Goal: Task Accomplishment & Management: Manage account settings

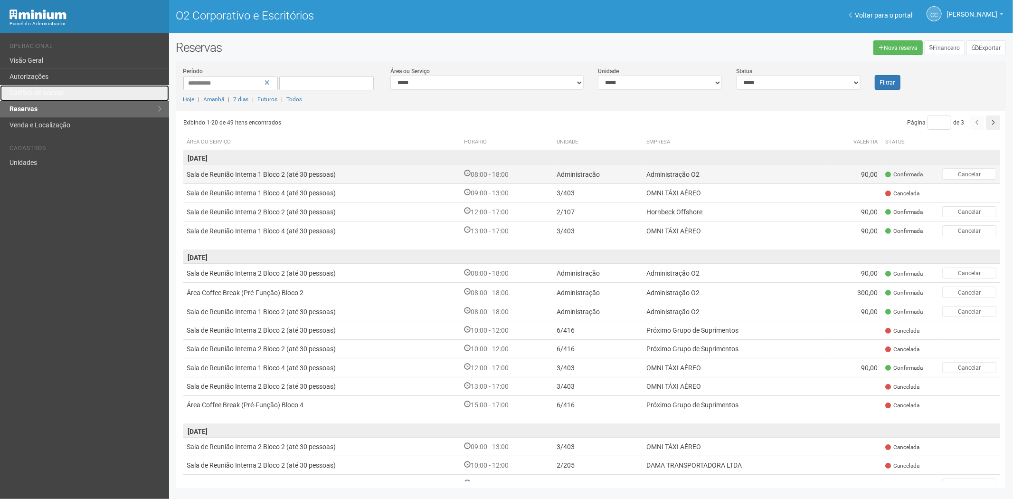
drag, startPoint x: 66, startPoint y: 91, endPoint x: 413, endPoint y: 168, distance: 355.1
click at [66, 91] on link "Cartões de acesso" at bounding box center [84, 93] width 169 height 16
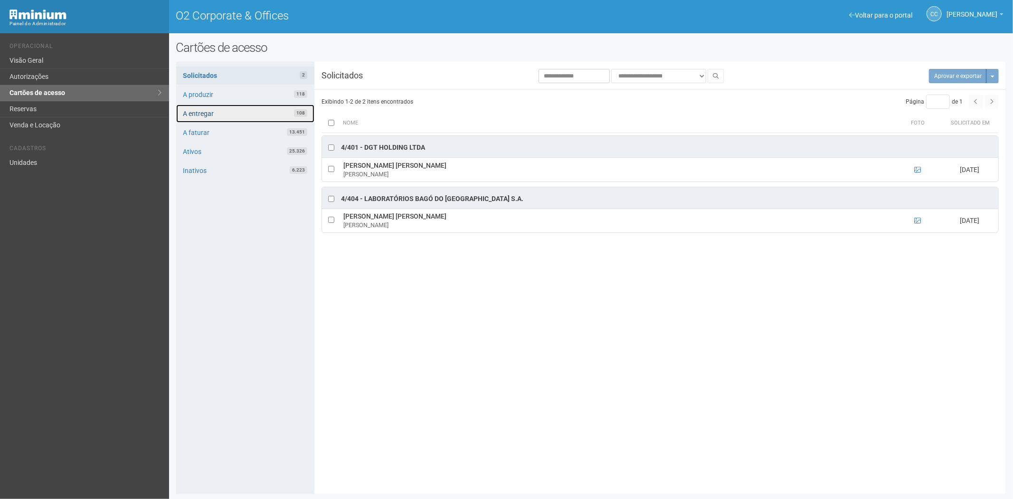
click at [227, 110] on link "A entregar 108" at bounding box center [245, 113] width 138 height 18
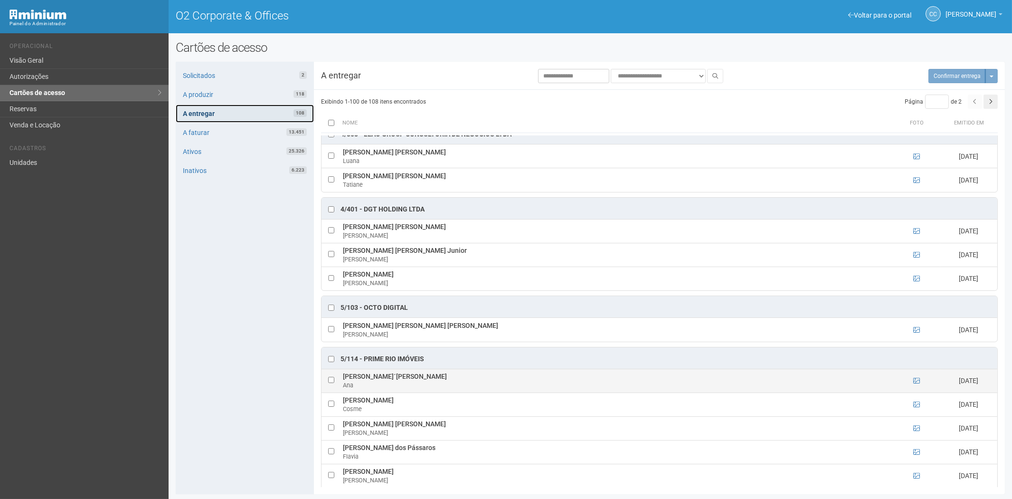
scroll to position [738, 0]
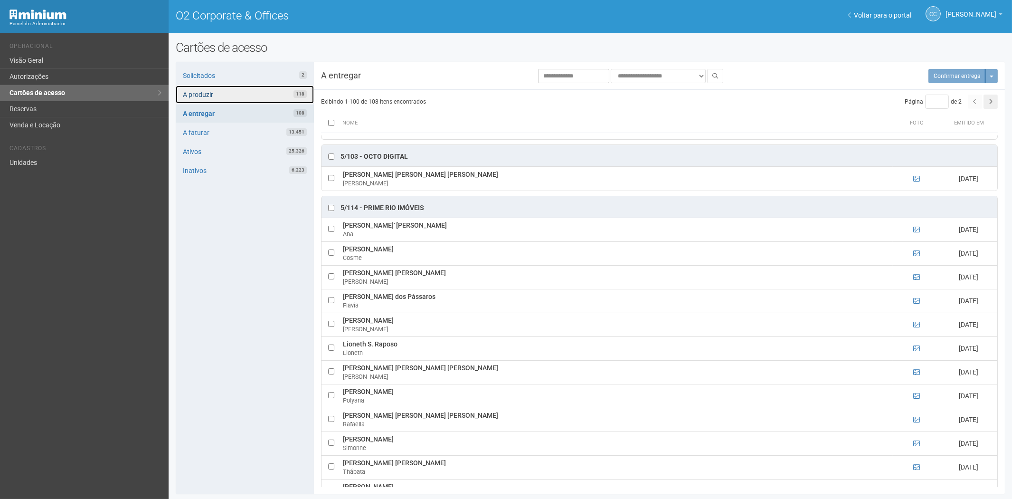
click at [254, 91] on link "A produzir 118" at bounding box center [245, 94] width 138 height 18
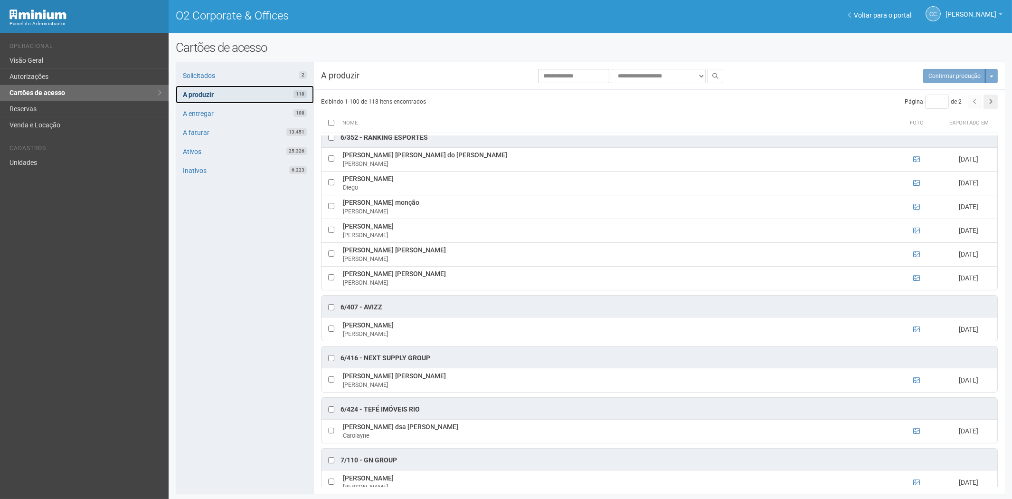
scroll to position [2427, 0]
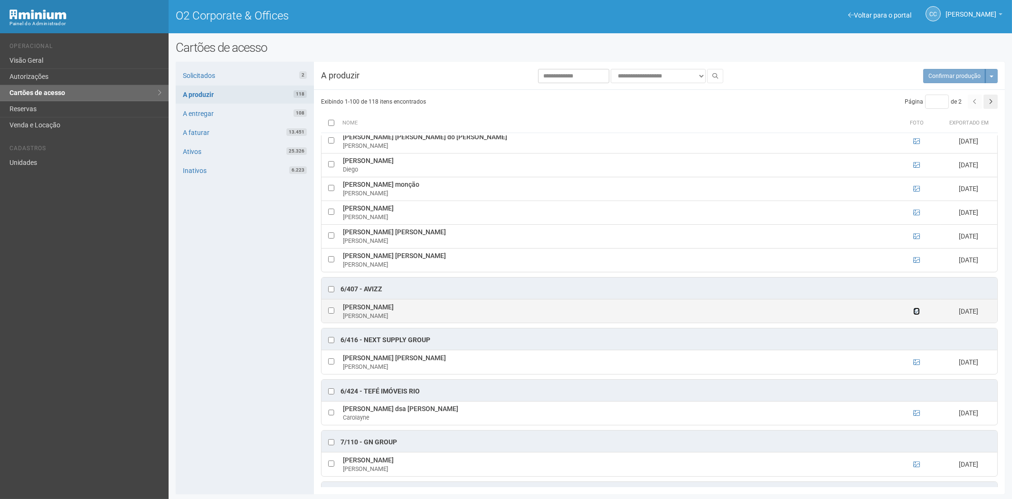
click at [915, 314] on icon at bounding box center [916, 311] width 7 height 7
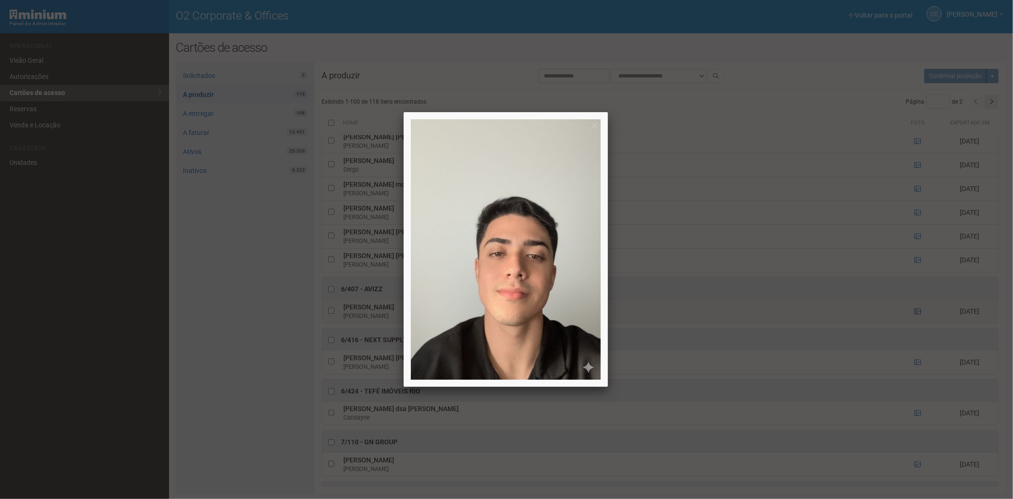
click at [915, 329] on div at bounding box center [506, 249] width 1013 height 499
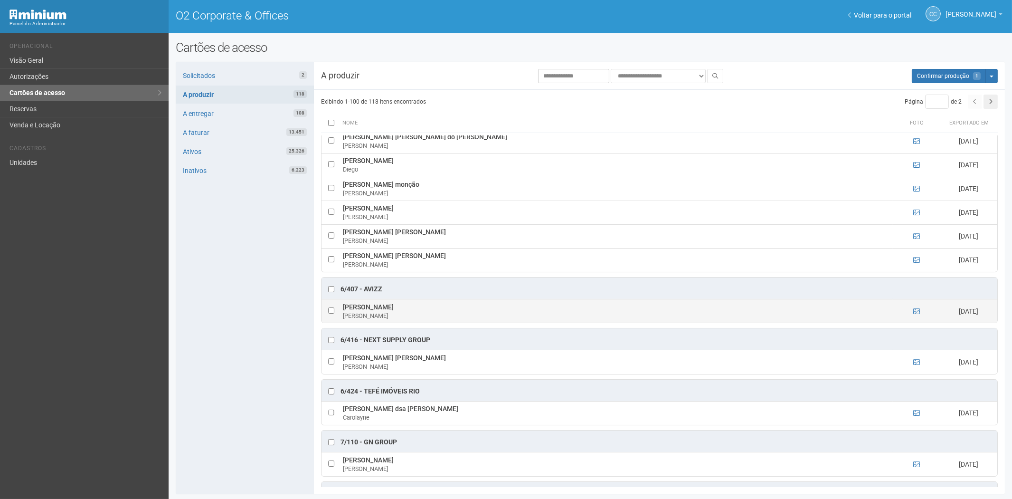
drag, startPoint x: 343, startPoint y: 322, endPoint x: 412, endPoint y: 324, distance: 68.9
click at [412, 322] on td "João Pedro Constant João" at bounding box center [616, 311] width 552 height 24
copy td "João Pedro Constant"
click at [248, 415] on div "Solicitados 2 A produzir 118 A entregar 108 A faturar 13.451 Ativos 25.326 Inat…" at bounding box center [245, 278] width 138 height 432
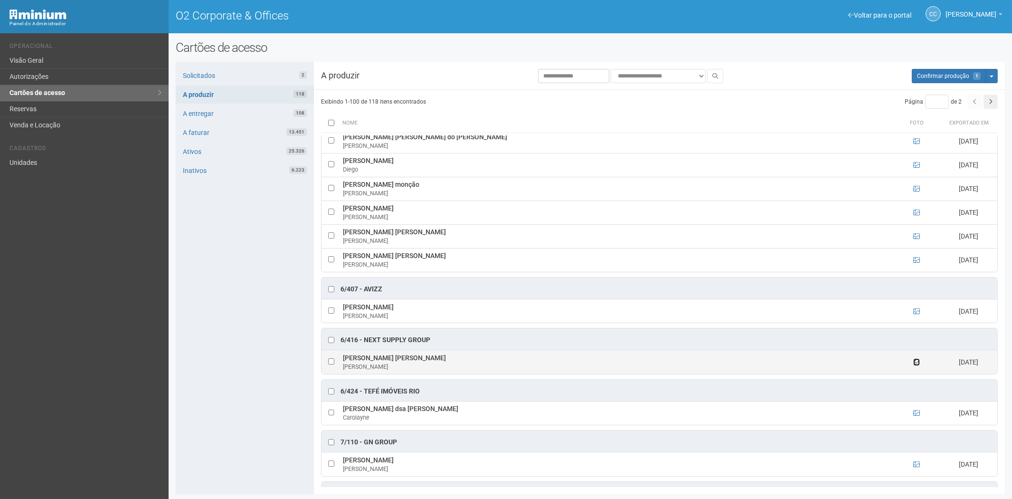
click at [914, 365] on icon at bounding box center [916, 361] width 7 height 7
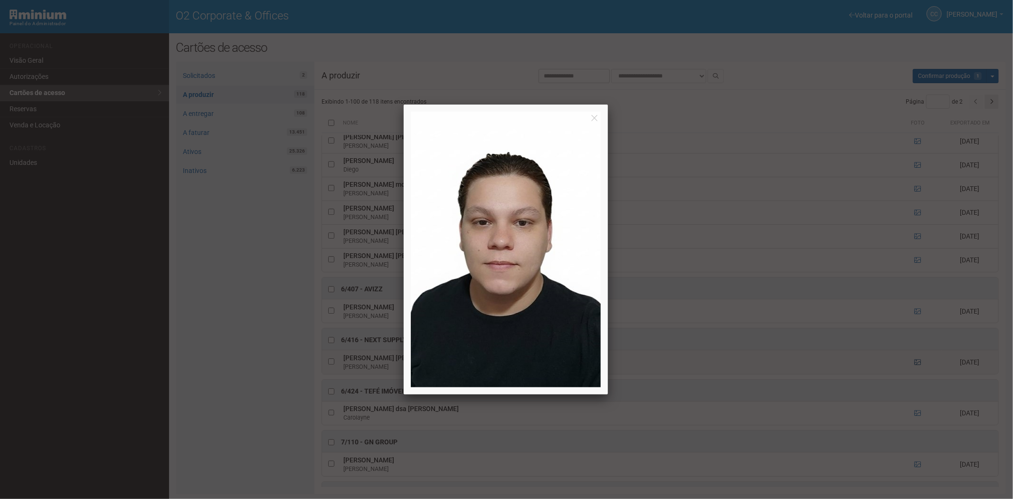
click at [914, 380] on div at bounding box center [506, 249] width 1013 height 499
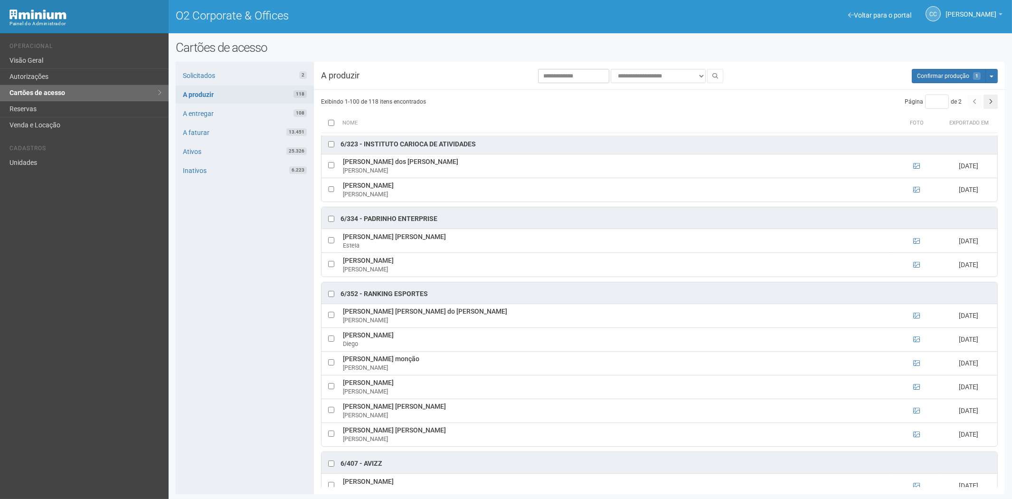
scroll to position [2110, 0]
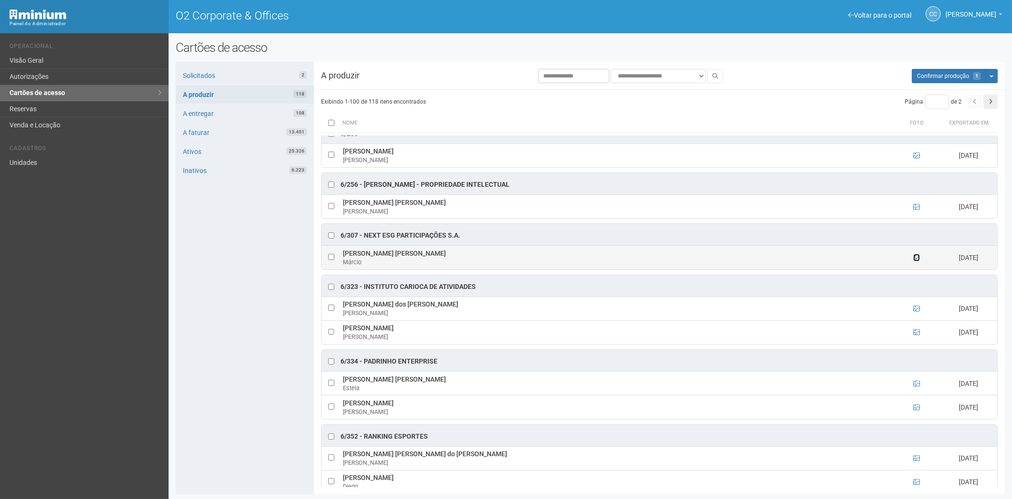
click at [914, 261] on icon at bounding box center [916, 257] width 7 height 7
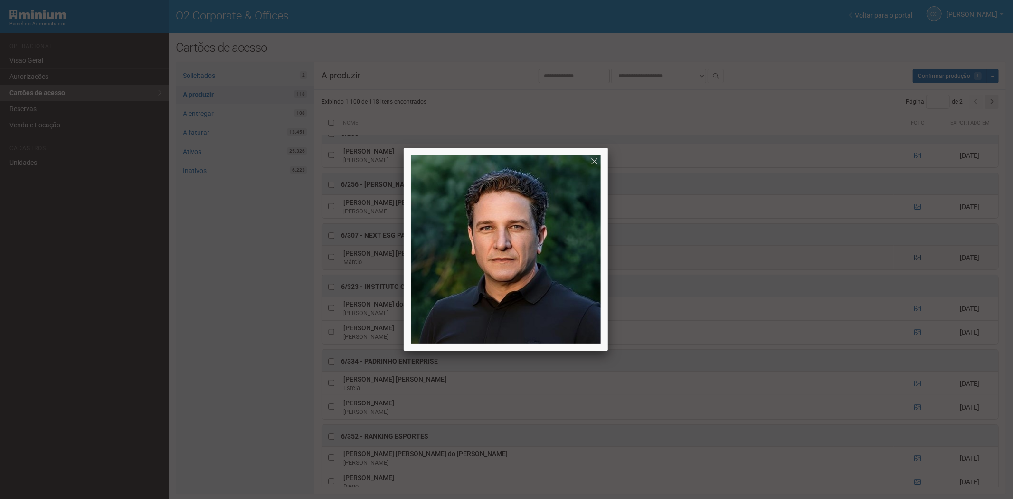
click at [914, 273] on div at bounding box center [506, 249] width 1013 height 499
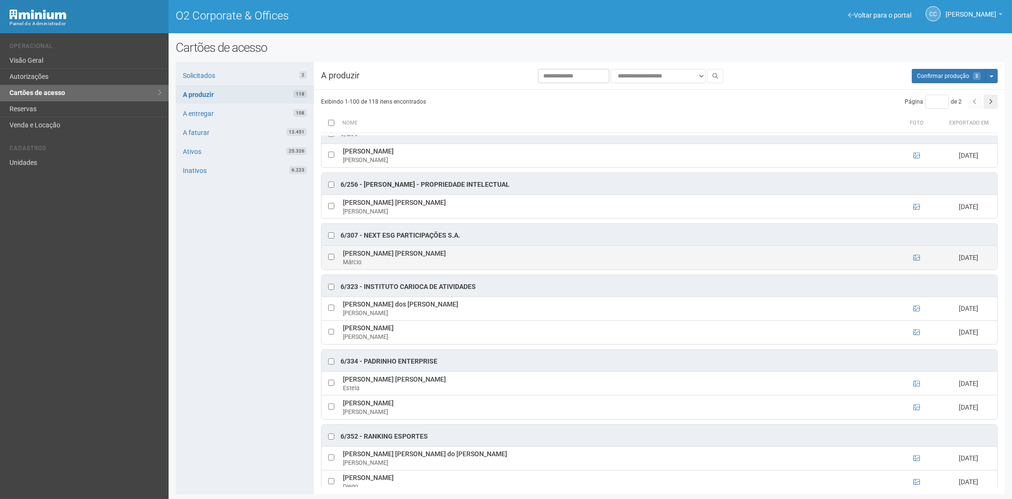
drag, startPoint x: 343, startPoint y: 268, endPoint x: 459, endPoint y: 272, distance: 115.9
click at [459, 269] on td "Márcio Artiaga de Almeida Castro Márcio" at bounding box center [616, 257] width 552 height 24
copy td "Márcio Artiaga de Almeida Castro"
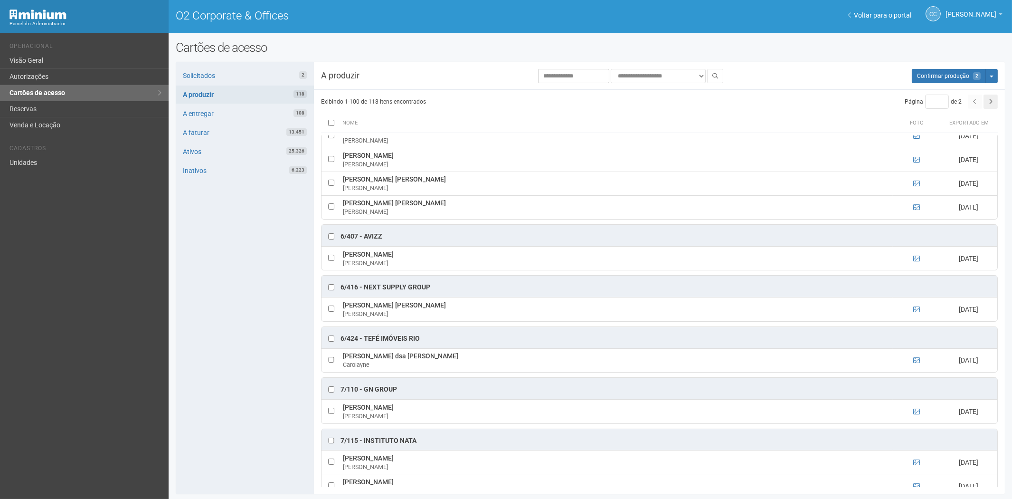
scroll to position [2532, 0]
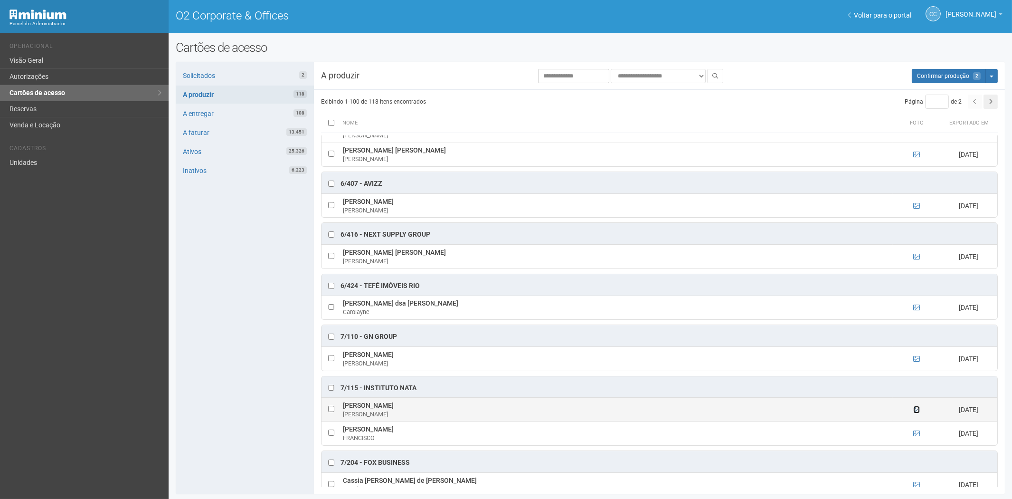
click at [914, 413] on icon at bounding box center [916, 409] width 7 height 7
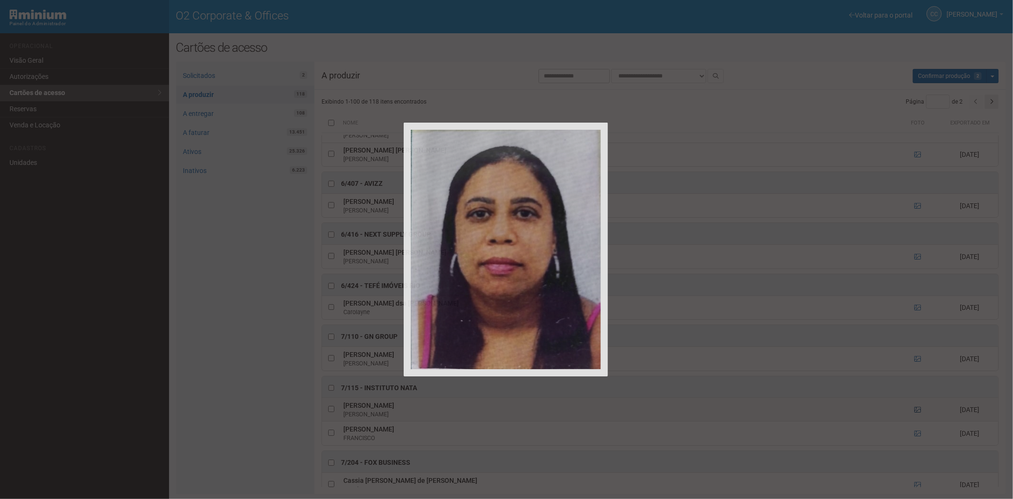
click at [914, 431] on div at bounding box center [506, 249] width 1013 height 499
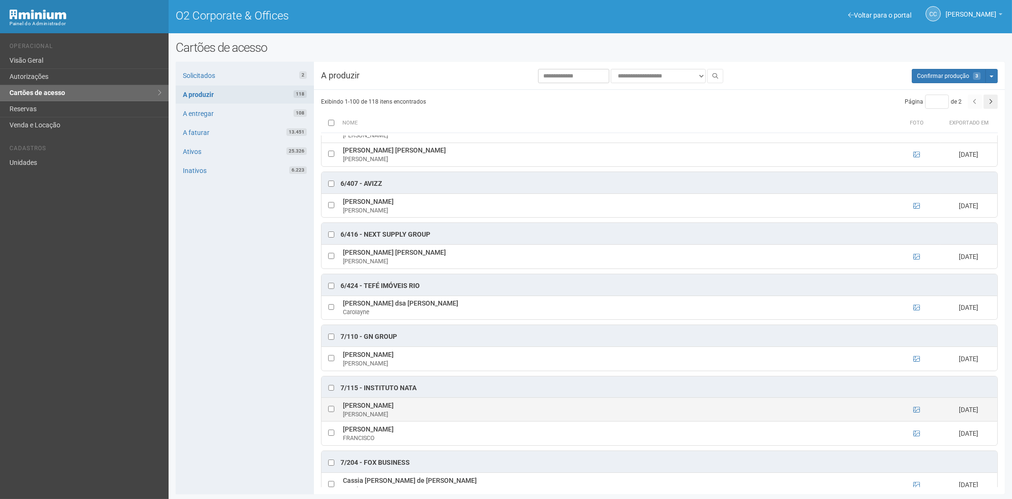
drag, startPoint x: 342, startPoint y: 424, endPoint x: 431, endPoint y: 421, distance: 88.4
click at [431, 421] on td "CARLA PEIXOTO RODRIGUES CARLA" at bounding box center [616, 409] width 552 height 24
copy td "CARLA PEIXOTO RODRIGUES"
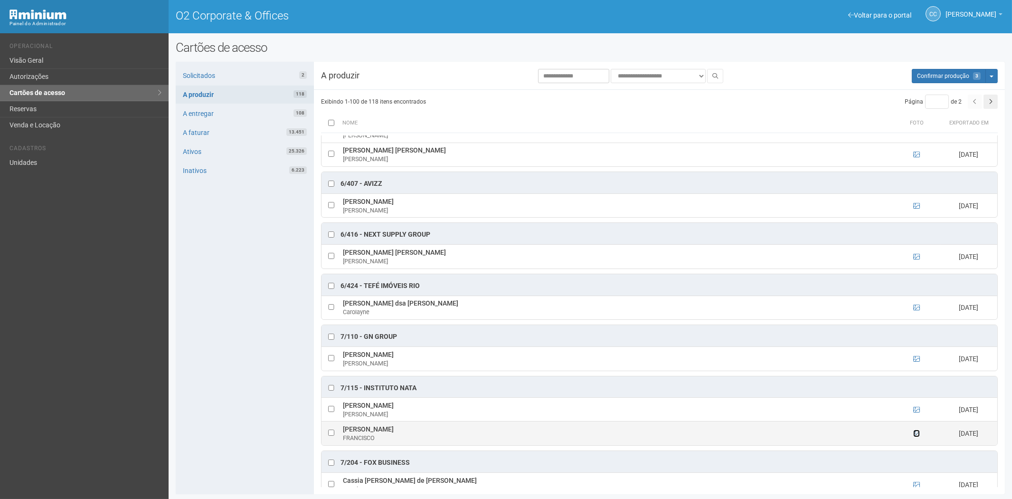
click at [915, 436] on icon at bounding box center [916, 433] width 7 height 7
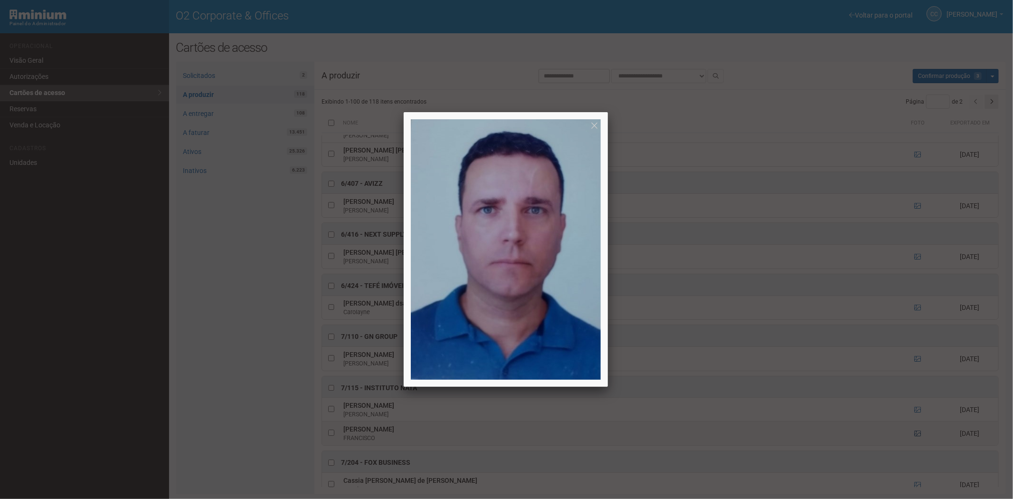
click at [915, 452] on div at bounding box center [506, 249] width 1013 height 499
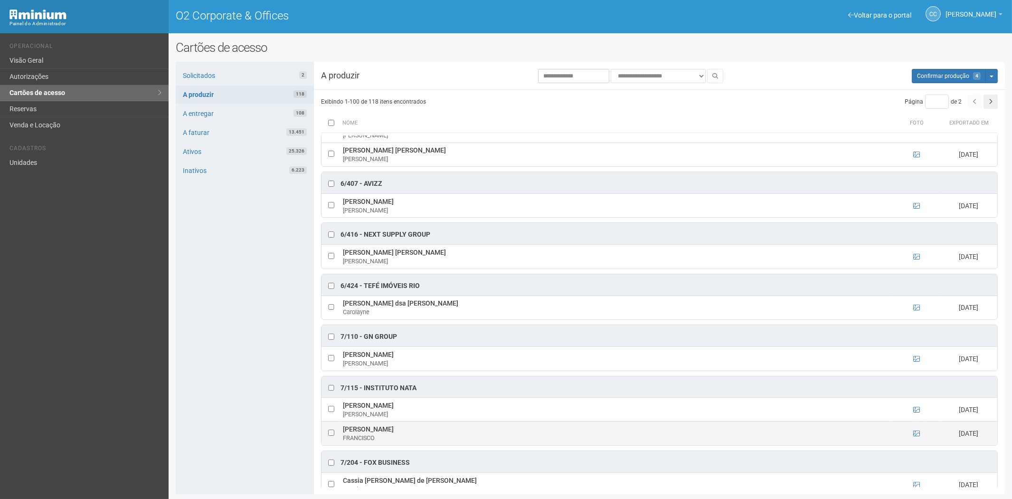
drag, startPoint x: 344, startPoint y: 446, endPoint x: 475, endPoint y: 450, distance: 131.1
click at [475, 445] on td "FRANCISCO MARCOLINO DA SILVA JUNIOR FRANCISCO" at bounding box center [616, 433] width 552 height 24
copy td "FRANCISCO MARCOLINO DA SILVA JUNIOR"
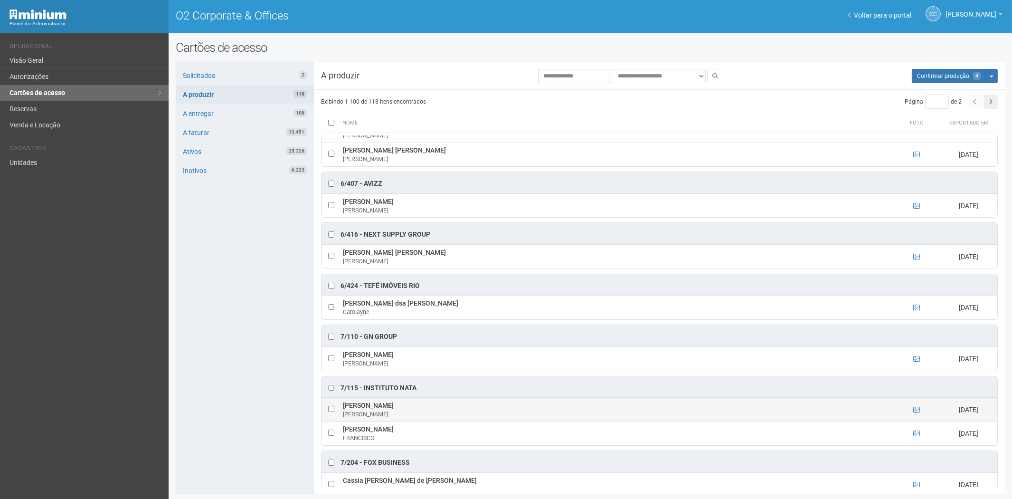
drag, startPoint x: 278, startPoint y: 411, endPoint x: 368, endPoint y: 430, distance: 92.3
click at [278, 411] on div "Solicitados 2 A produzir 118 A entregar 108 A faturar 13.451 Ativos 25.326 Inat…" at bounding box center [245, 278] width 138 height 432
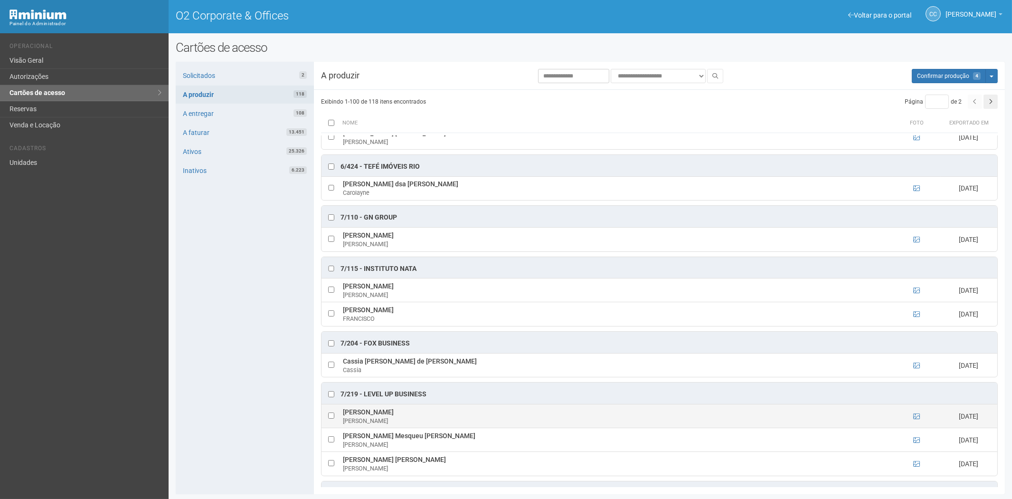
scroll to position [2690, 0]
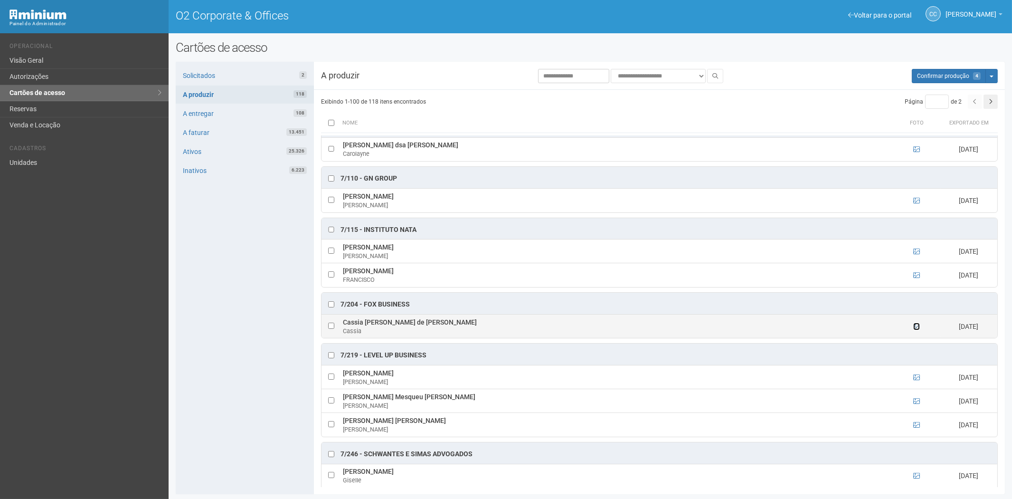
click at [917, 330] on icon at bounding box center [916, 326] width 7 height 7
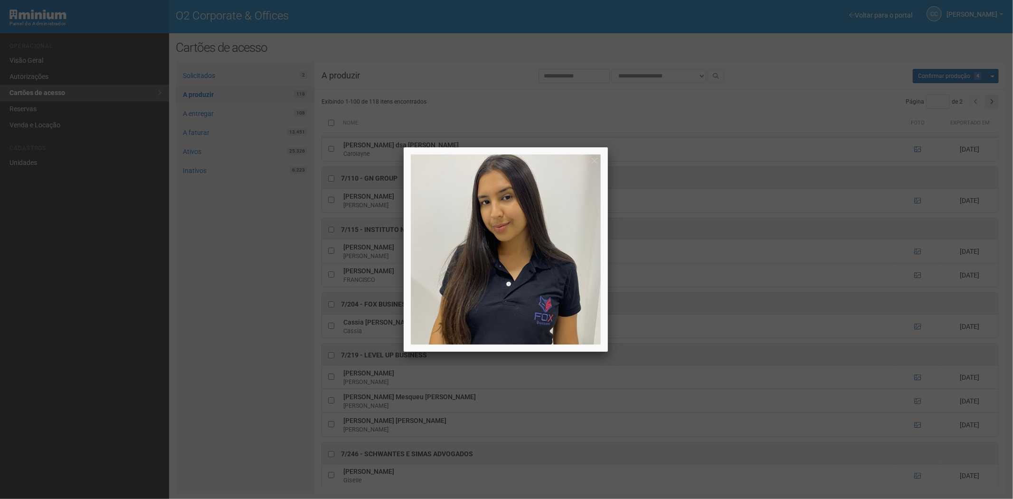
click at [912, 349] on div at bounding box center [506, 249] width 1013 height 499
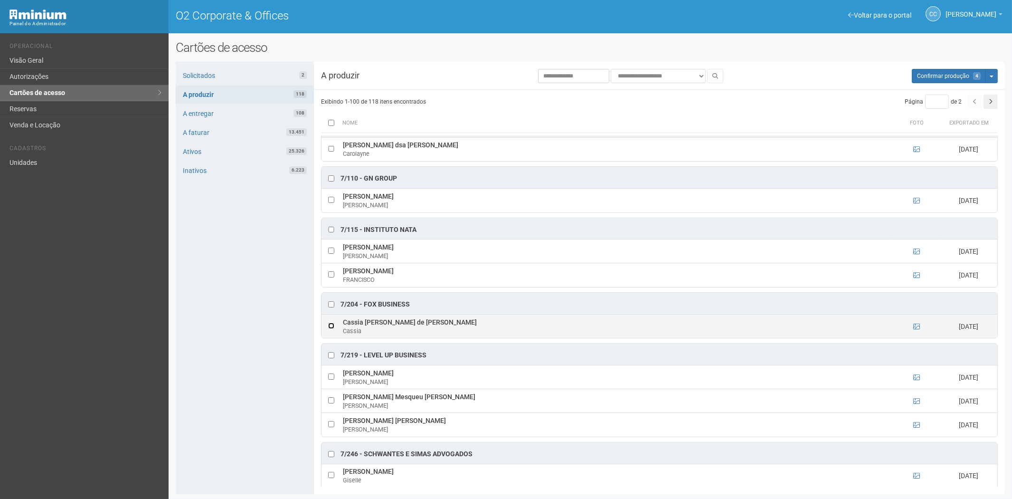
click at [335, 338] on td at bounding box center [330, 326] width 19 height 24
drag, startPoint x: 343, startPoint y: 341, endPoint x: 442, endPoint y: 346, distance: 98.4
click at [442, 338] on td "Cassia Aparecida Silva de Paula Cassia" at bounding box center [616, 326] width 552 height 24
copy td "Cassia Aparecida Silva de Paula"
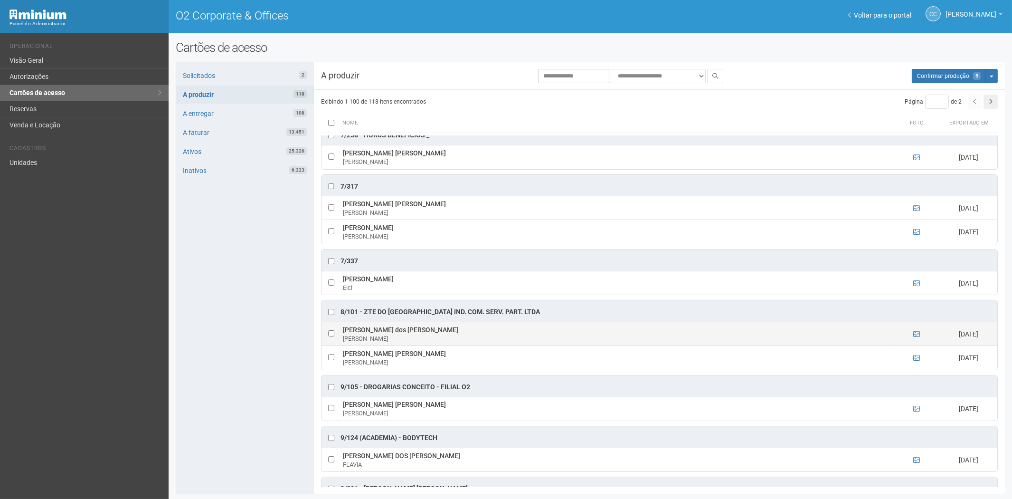
scroll to position [3093, 0]
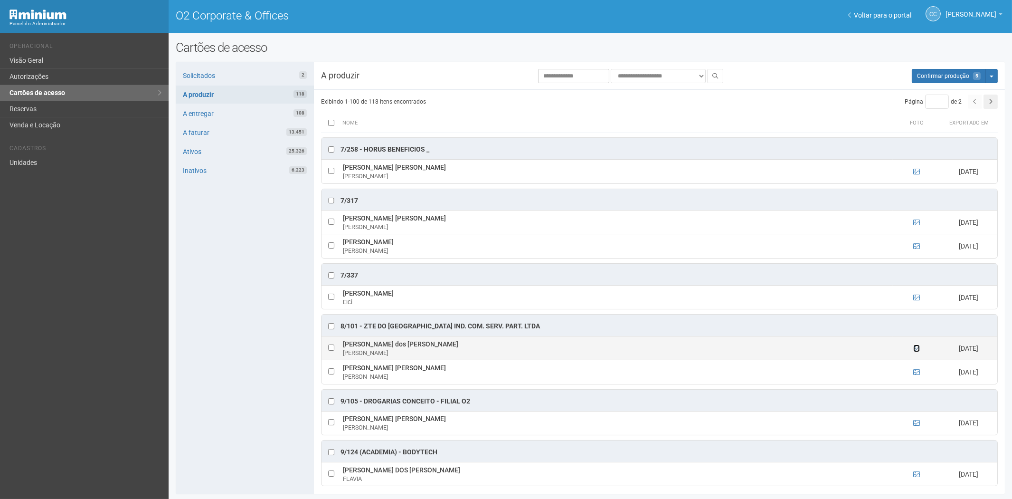
click at [916, 351] on icon at bounding box center [916, 348] width 7 height 7
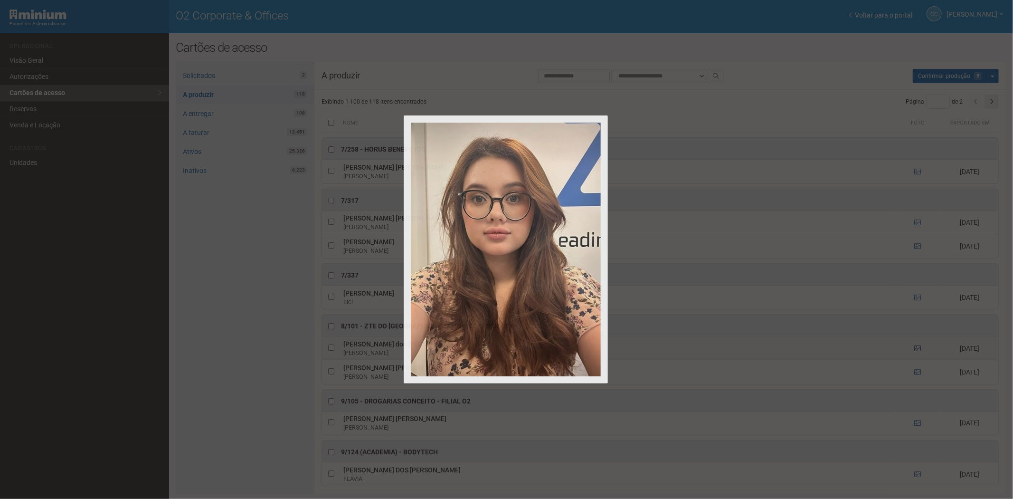
click at [916, 369] on div at bounding box center [506, 249] width 1013 height 499
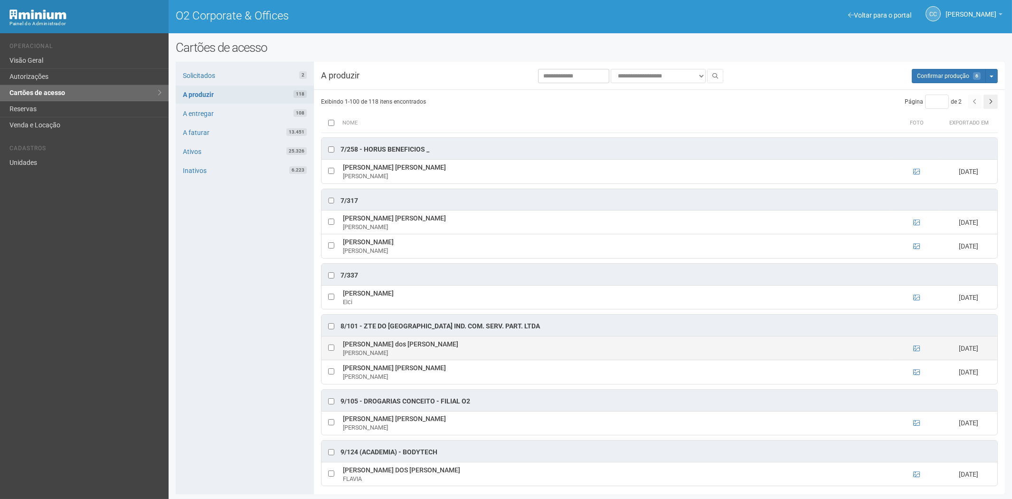
drag, startPoint x: 340, startPoint y: 365, endPoint x: 418, endPoint y: 367, distance: 77.4
click at [418, 360] on td "Carla Gardel dos Santos Carla" at bounding box center [616, 348] width 552 height 24
copy td "Carla Gardel dos Santos"
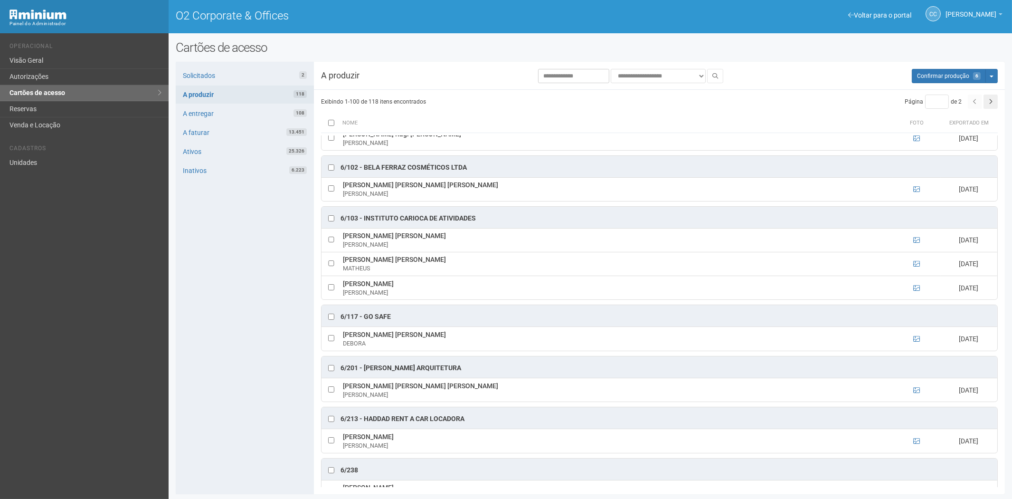
scroll to position [1458, 0]
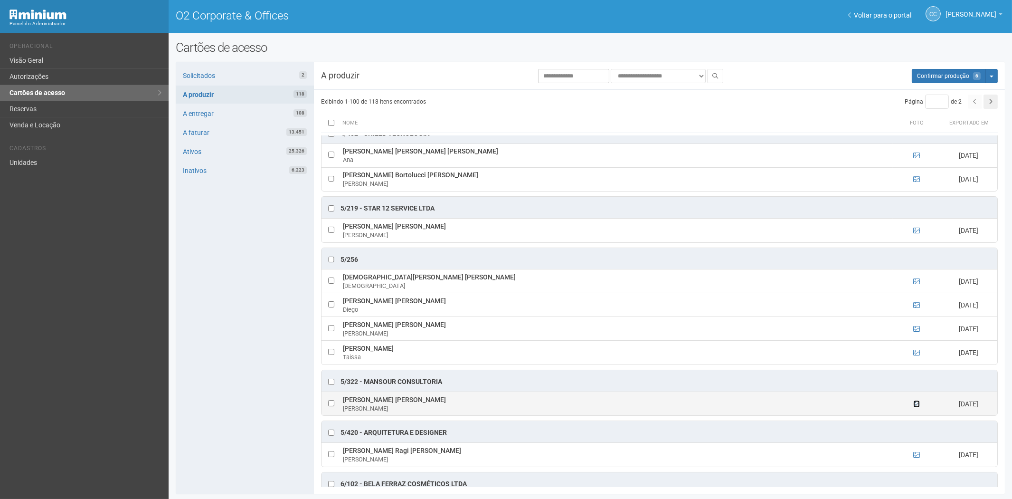
click at [913, 407] on icon at bounding box center [916, 403] width 7 height 7
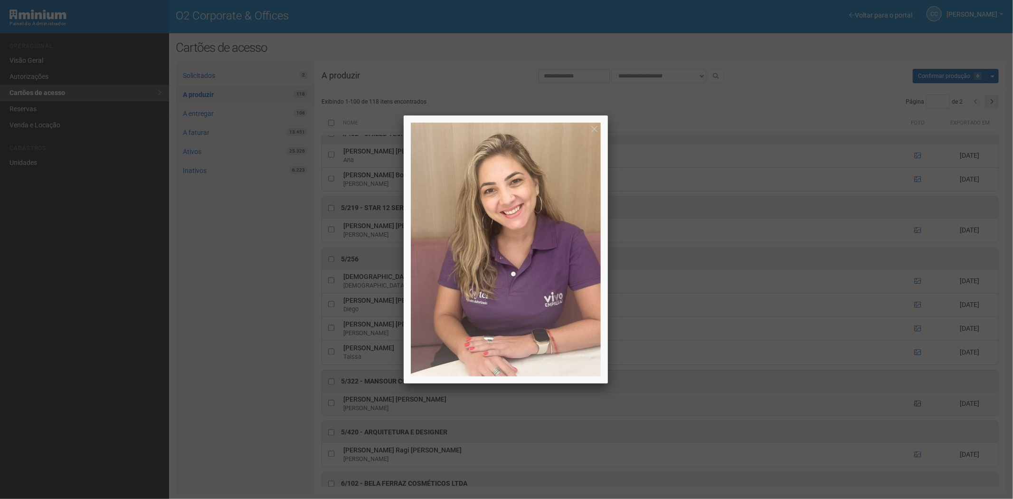
click at [913, 416] on div at bounding box center [506, 249] width 1013 height 499
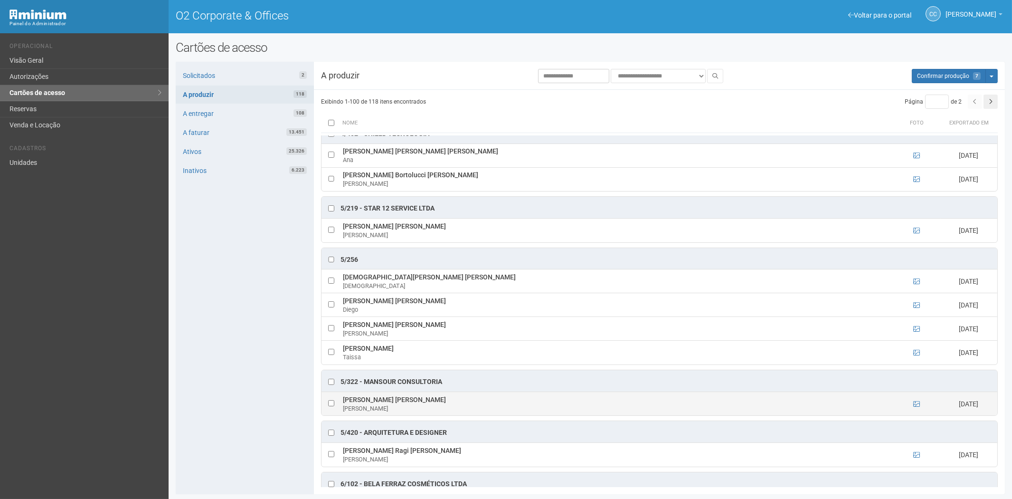
drag, startPoint x: 343, startPoint y: 410, endPoint x: 434, endPoint y: 415, distance: 91.8
click at [434, 415] on td "Michele Magalhães Muller Michele" at bounding box center [616, 403] width 552 height 24
copy td "Michele Magalhães Muller"
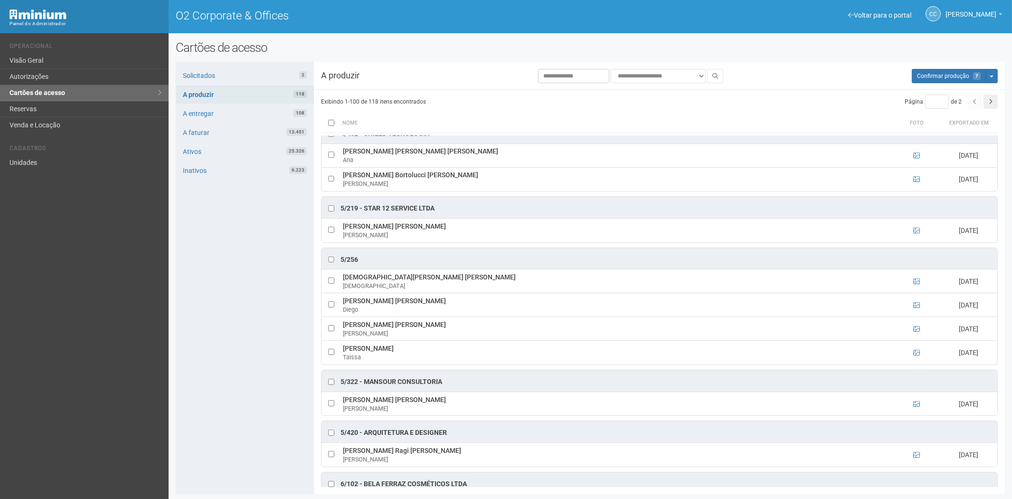
click at [236, 418] on div "Solicitados 2 A produzir 118 A entregar 108 A faturar 13.451 Ativos 25.326 Inat…" at bounding box center [245, 278] width 138 height 432
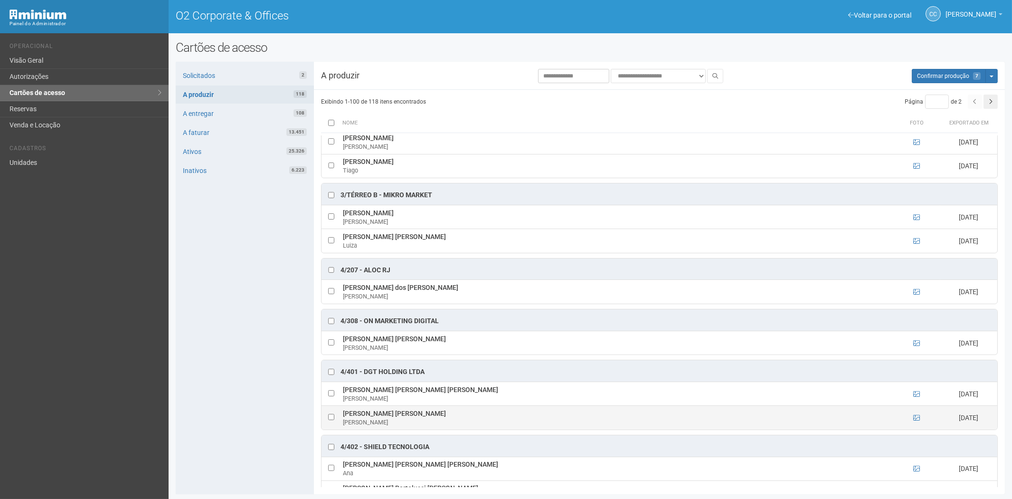
scroll to position [1194, 0]
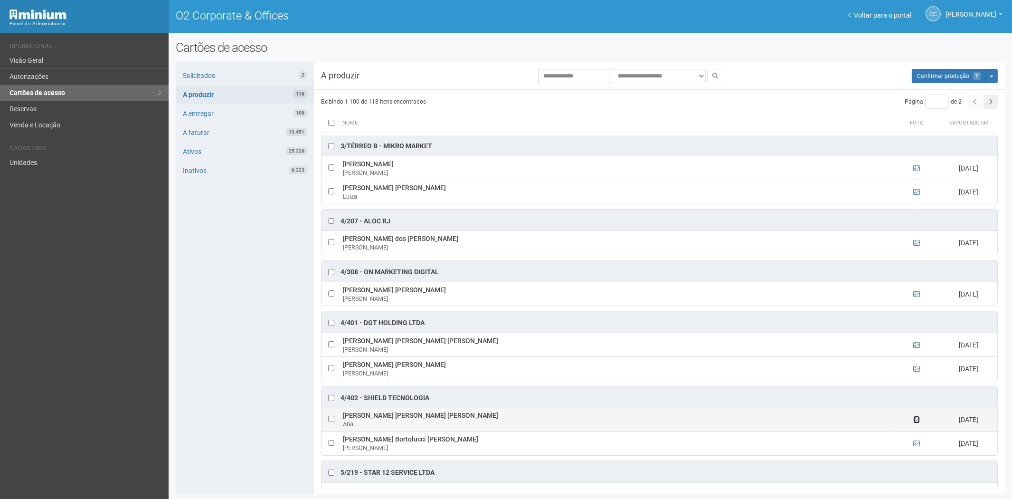
click at [914, 423] on icon at bounding box center [916, 419] width 7 height 7
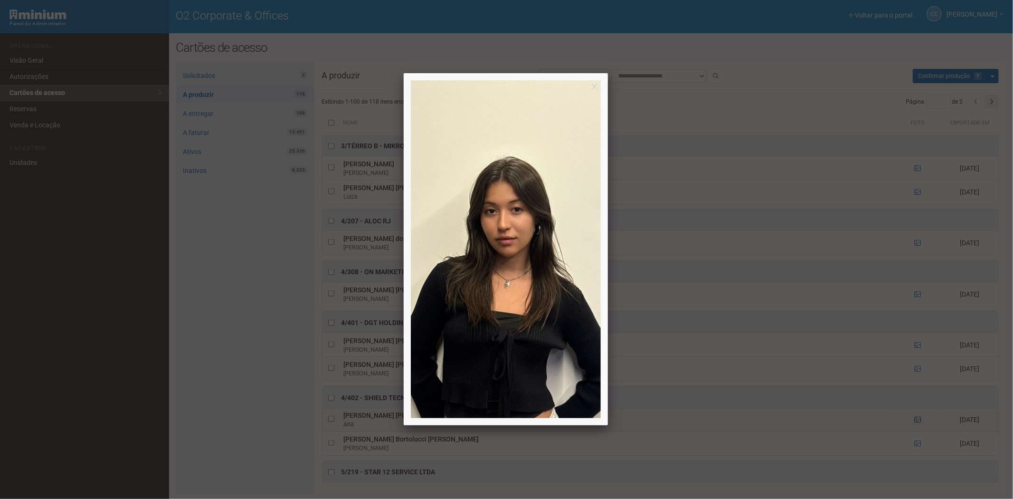
click at [914, 430] on div at bounding box center [506, 249] width 1013 height 499
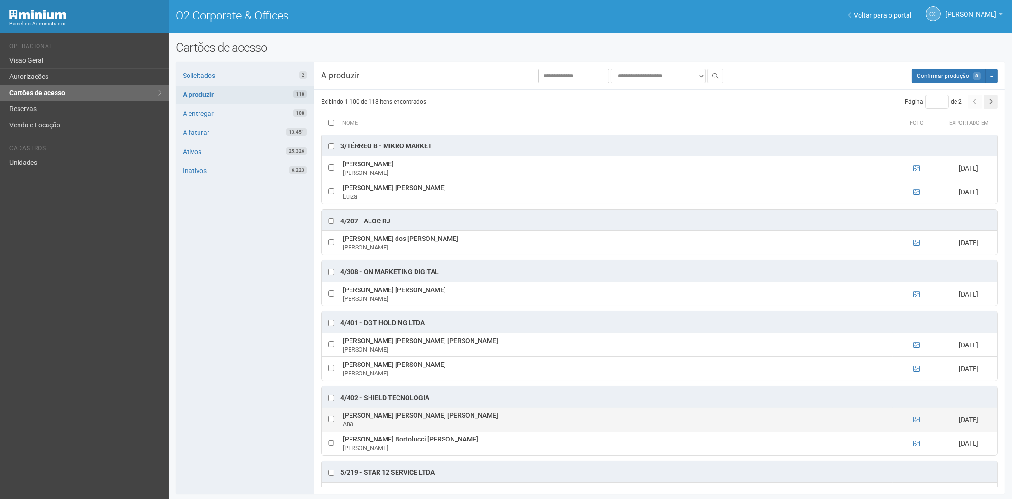
drag, startPoint x: 340, startPoint y: 424, endPoint x: 447, endPoint y: 424, distance: 106.8
click at [457, 426] on td "Ana Carolina Ferreira Thomé De Moura Ana" at bounding box center [616, 419] width 552 height 24
copy td "Ana Carolina Ferreira Thomé De Moura"
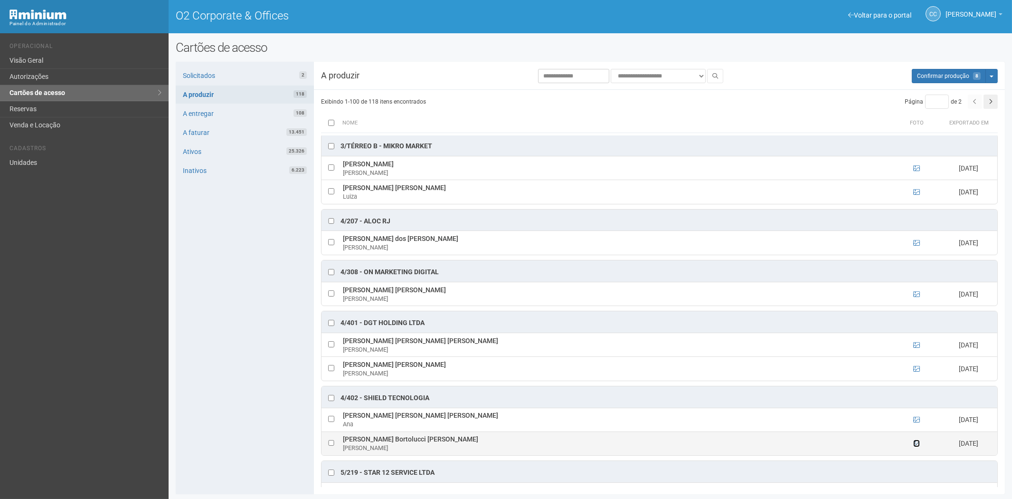
click at [914, 446] on icon at bounding box center [916, 443] width 7 height 7
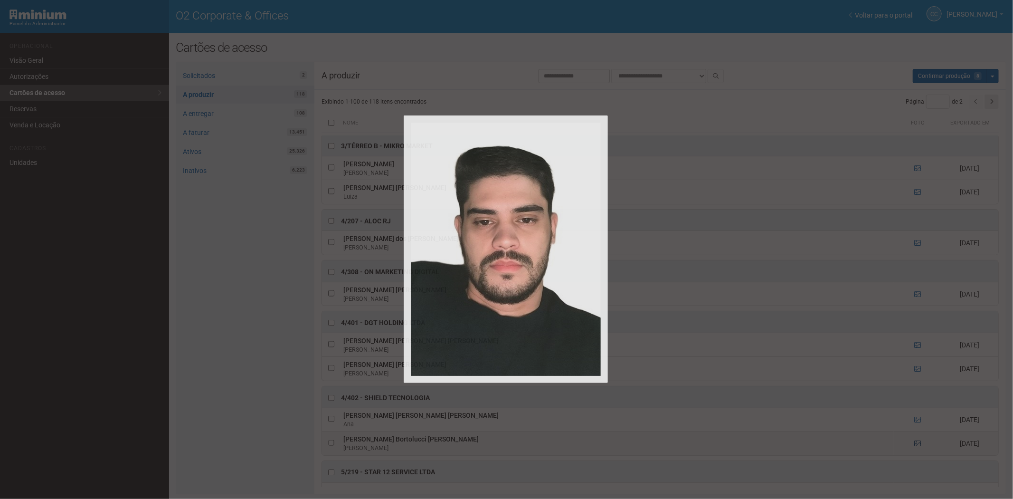
click at [914, 454] on div at bounding box center [506, 249] width 1013 height 499
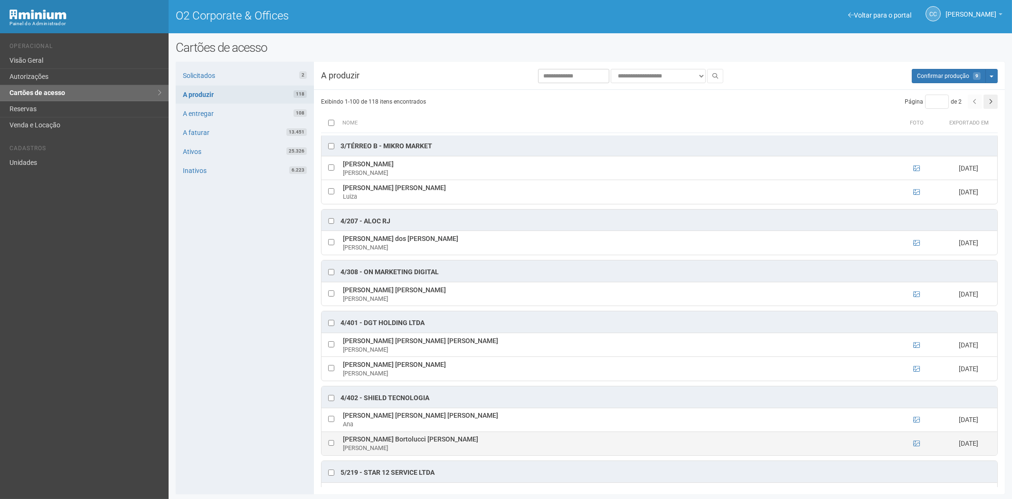
drag, startPoint x: 339, startPoint y: 449, endPoint x: 441, endPoint y: 449, distance: 101.6
click at [441, 449] on tr "Pedro Henrique Bortolucci Klayn Pedro 13/10/2025" at bounding box center [659, 443] width 676 height 24
copy tr "Pedro Henrique Bortolucci Klayn"
click at [236, 365] on div "Solicitados 2 A produzir 118 A entregar 108 A faturar 13.451 Ativos 25.326 Inat…" at bounding box center [245, 278] width 138 height 432
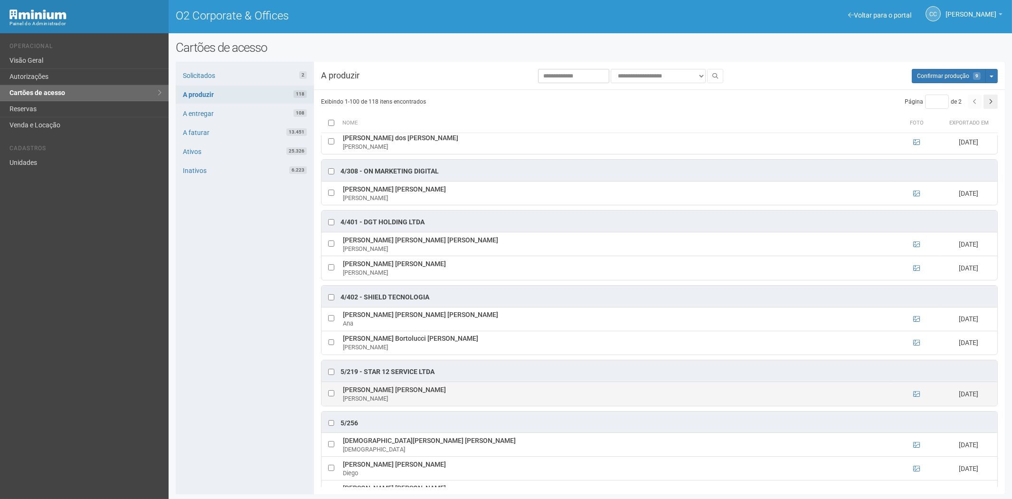
scroll to position [1299, 0]
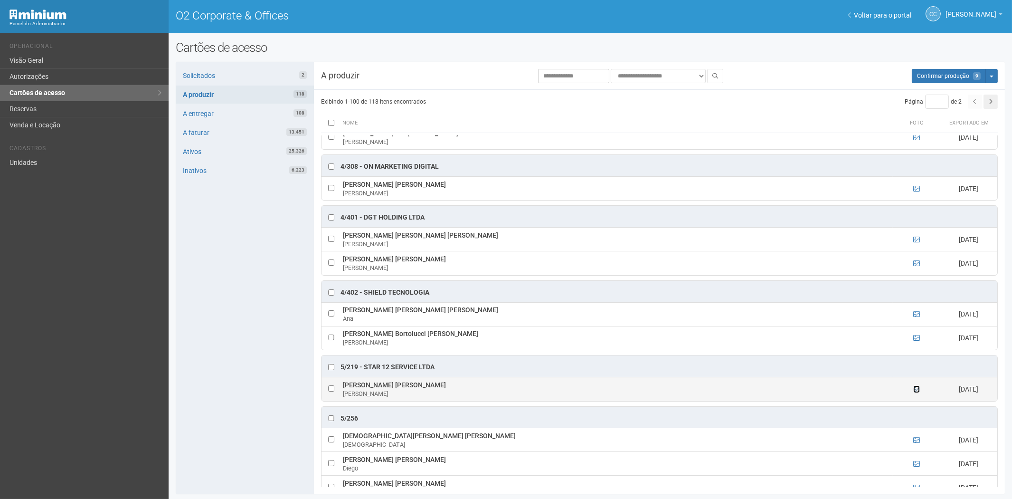
click at [914, 392] on icon at bounding box center [916, 389] width 7 height 7
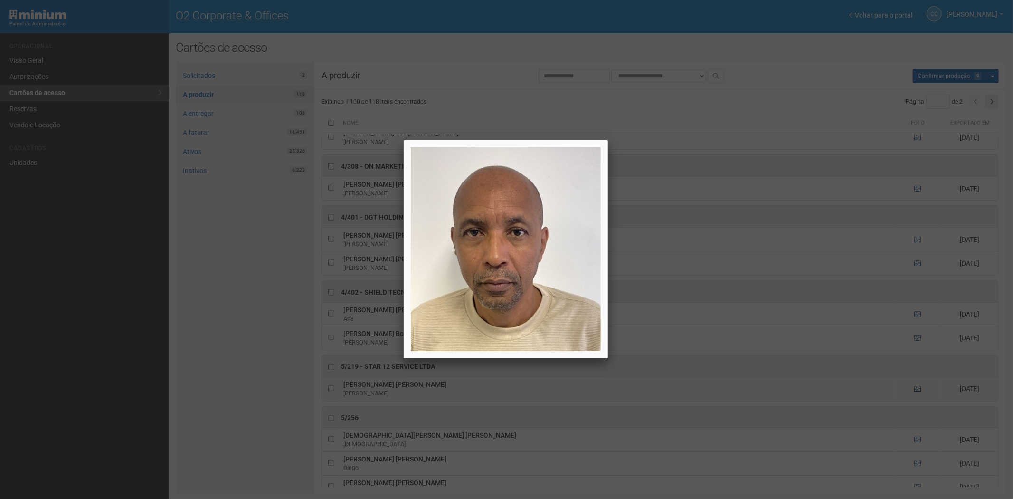
click at [914, 400] on div at bounding box center [506, 249] width 1013 height 499
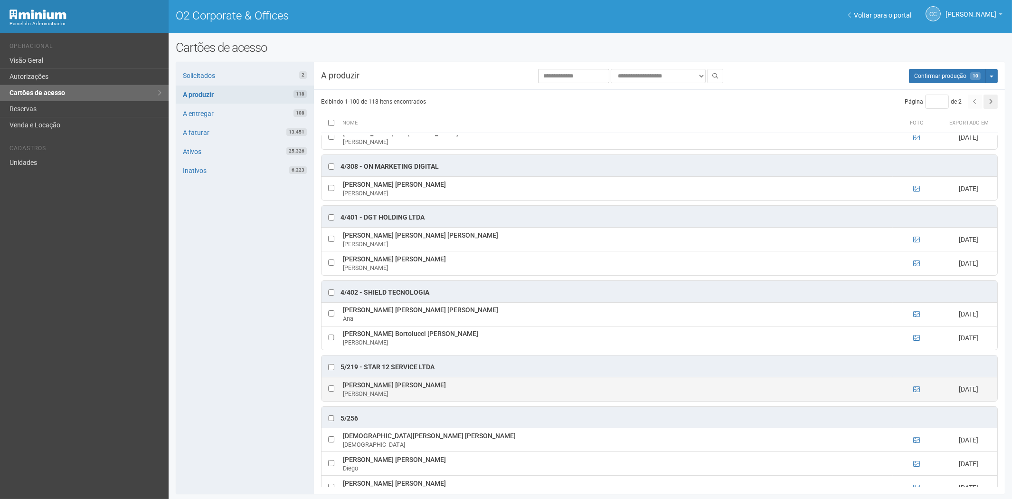
drag, startPoint x: 350, startPoint y: 393, endPoint x: 443, endPoint y: 388, distance: 93.2
click at [443, 388] on td "JORGE LUIZ AUGUSTO DA COSTA JORGE" at bounding box center [616, 389] width 552 height 24
copy td "JORGE LUIZ AUGUSTO DA COSTA"
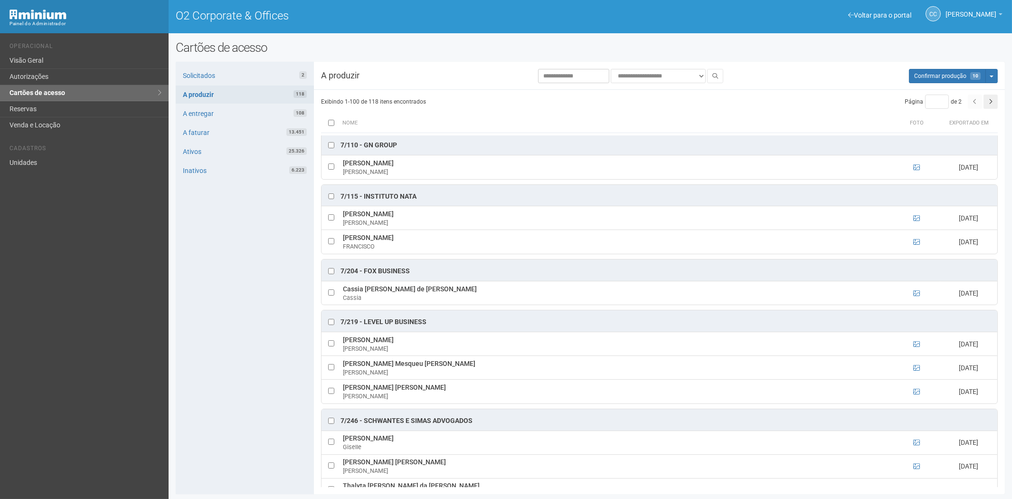
scroll to position [2776, 0]
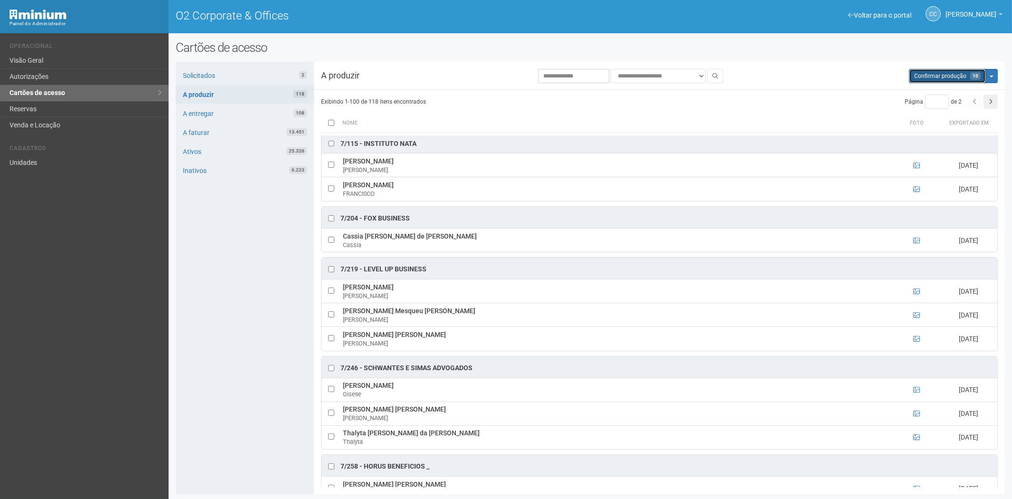
click at [947, 73] on span "Confirmar produção" at bounding box center [940, 76] width 52 height 7
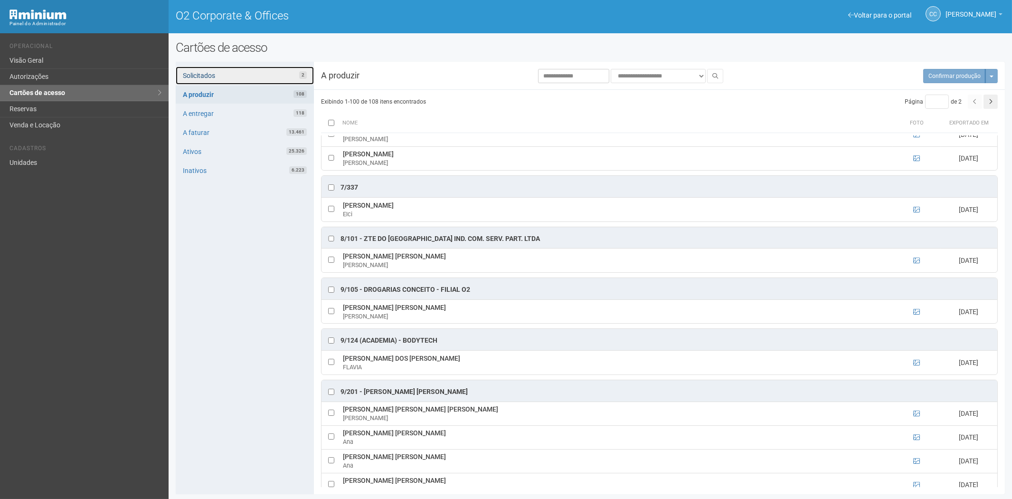
click at [275, 76] on link "Solicitados 2" at bounding box center [245, 75] width 138 height 18
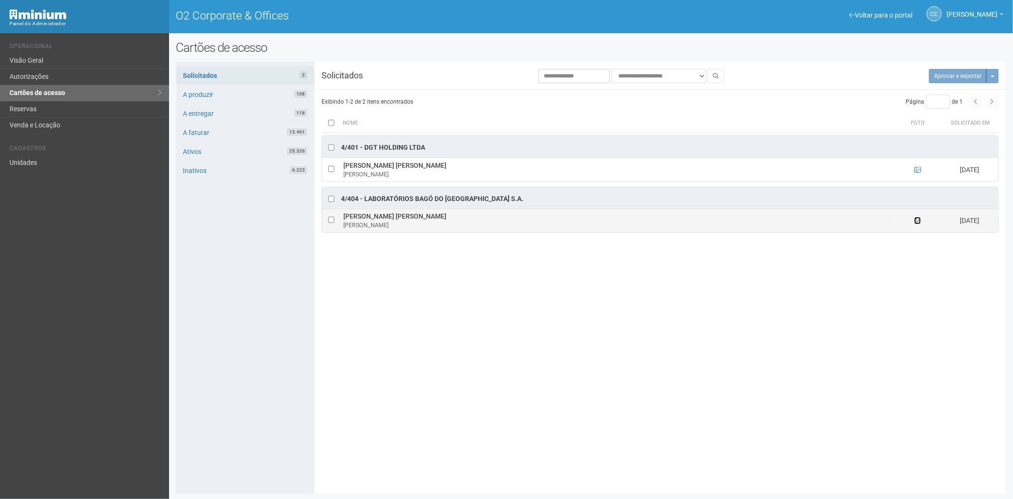
click at [919, 221] on icon at bounding box center [917, 220] width 7 height 7
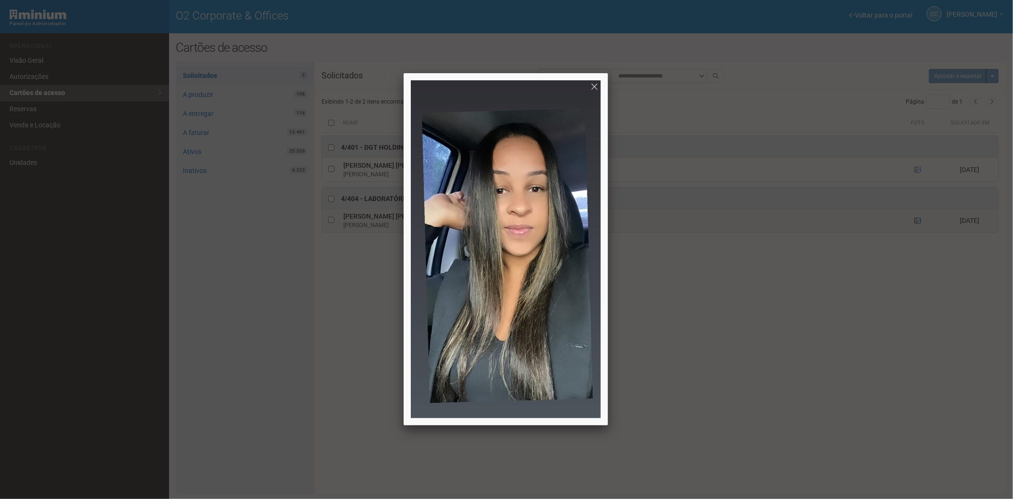
click at [919, 221] on div at bounding box center [506, 249] width 1013 height 499
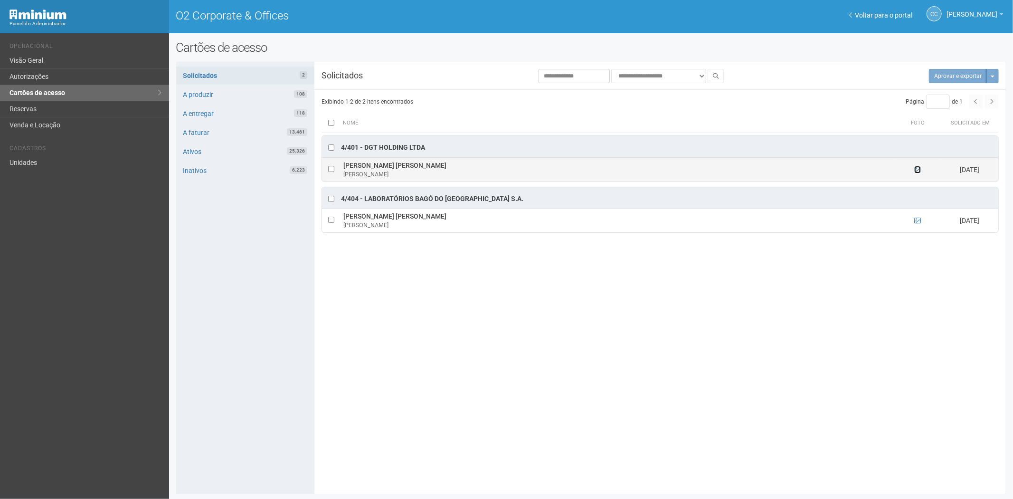
click at [919, 169] on icon at bounding box center [917, 169] width 7 height 7
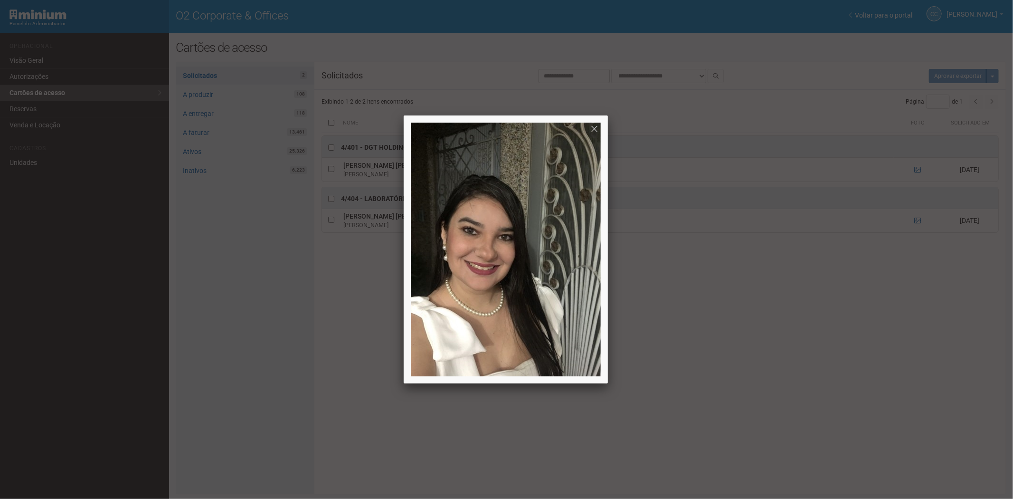
click at [852, 371] on div at bounding box center [506, 249] width 1013 height 499
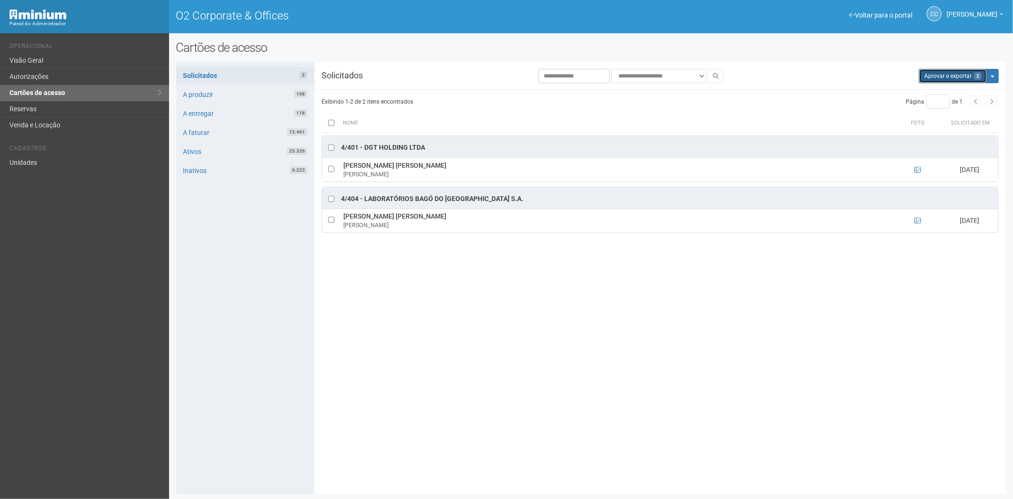
click at [947, 82] on button "Aprovar e exportar 2" at bounding box center [953, 76] width 68 height 14
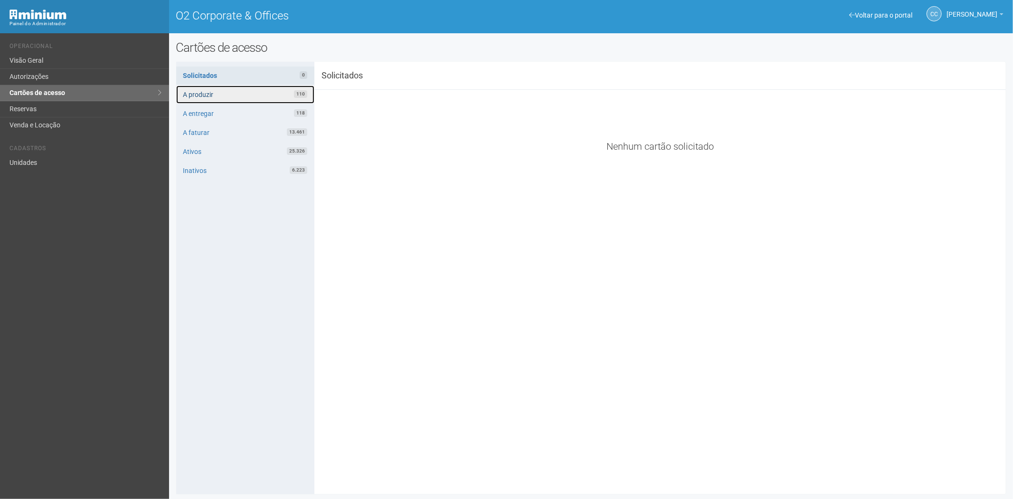
click at [245, 91] on link "A produzir 110" at bounding box center [245, 94] width 138 height 18
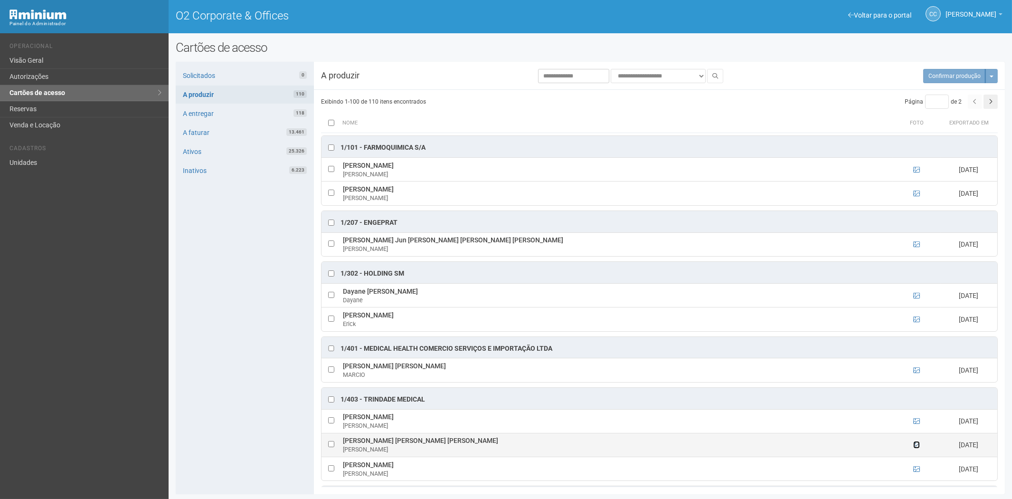
click at [915, 444] on icon at bounding box center [916, 444] width 7 height 7
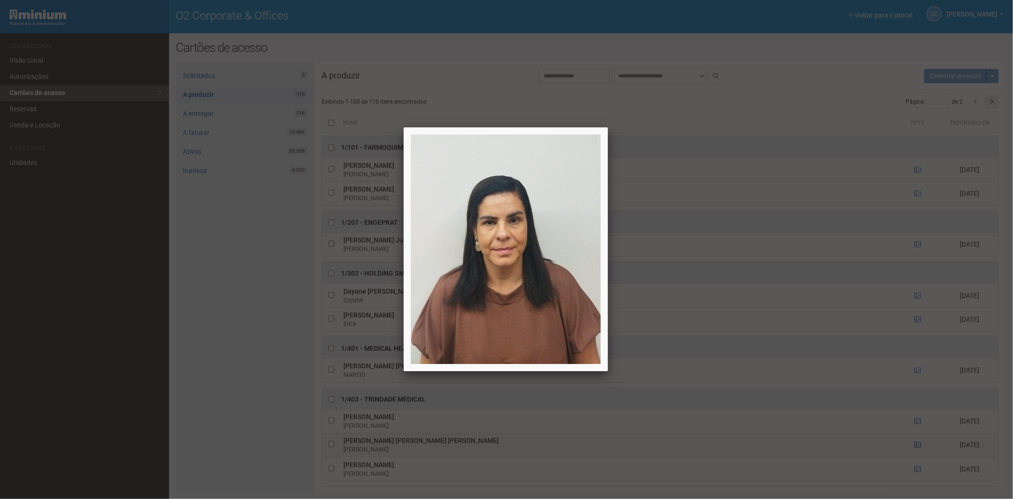
click at [915, 444] on div at bounding box center [506, 249] width 1013 height 499
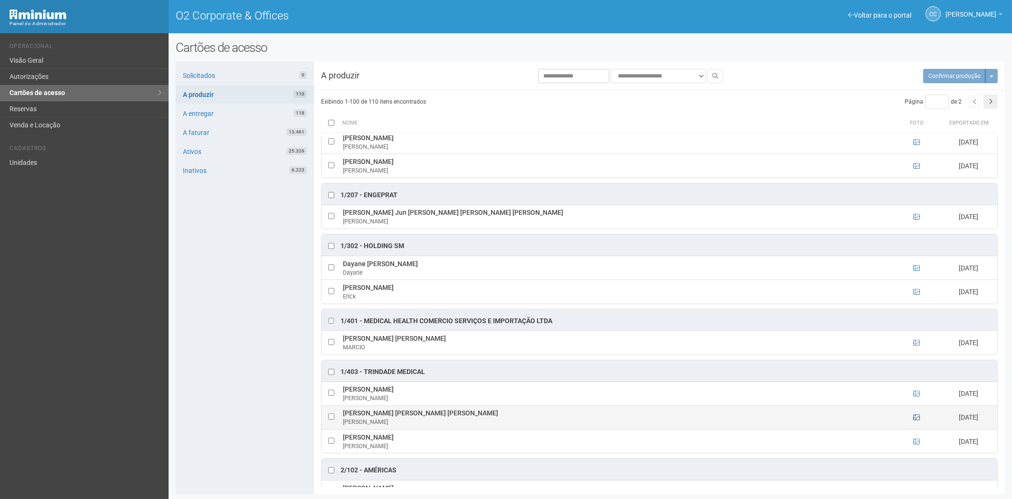
scroll to position [53, 0]
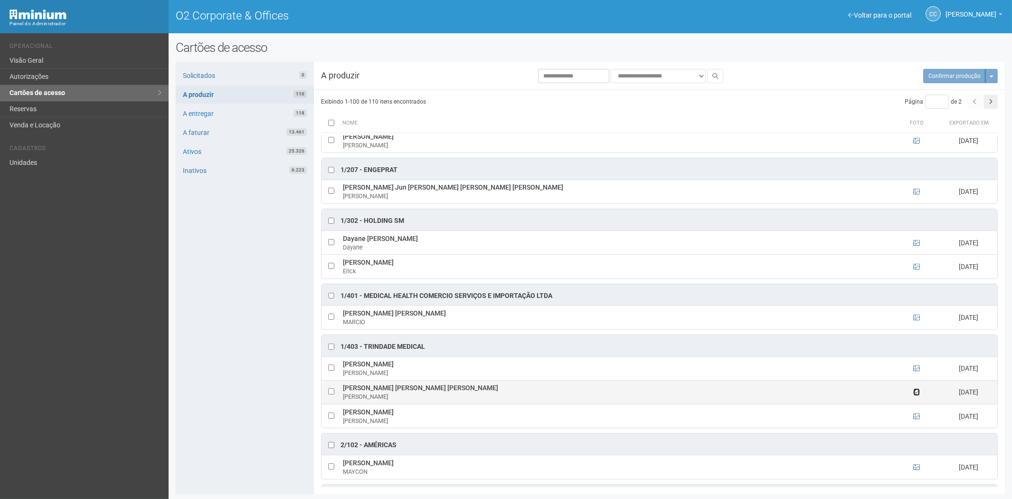
click at [916, 394] on icon at bounding box center [916, 391] width 7 height 7
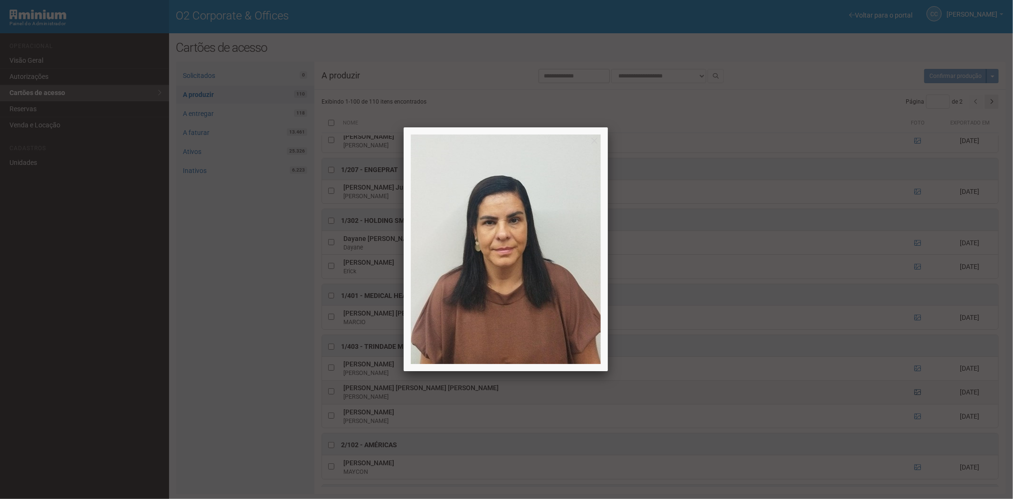
click at [916, 394] on div at bounding box center [506, 249] width 1013 height 499
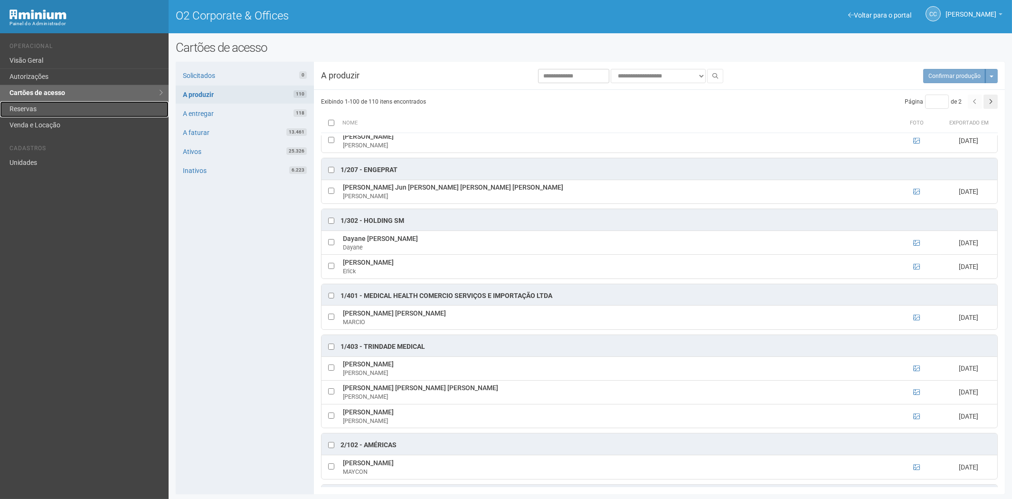
click at [40, 111] on link "Reservas" at bounding box center [84, 109] width 169 height 16
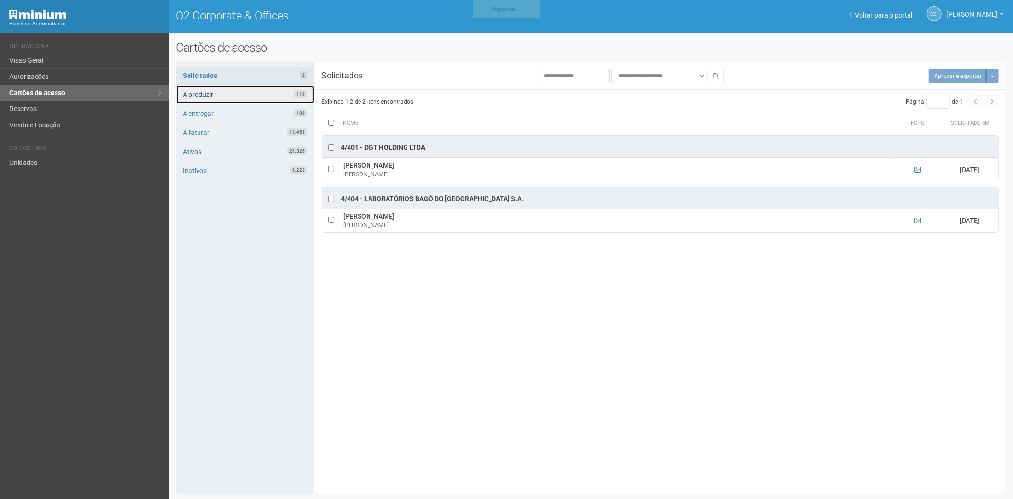
click at [253, 95] on link "A produzir 118" at bounding box center [245, 94] width 138 height 18
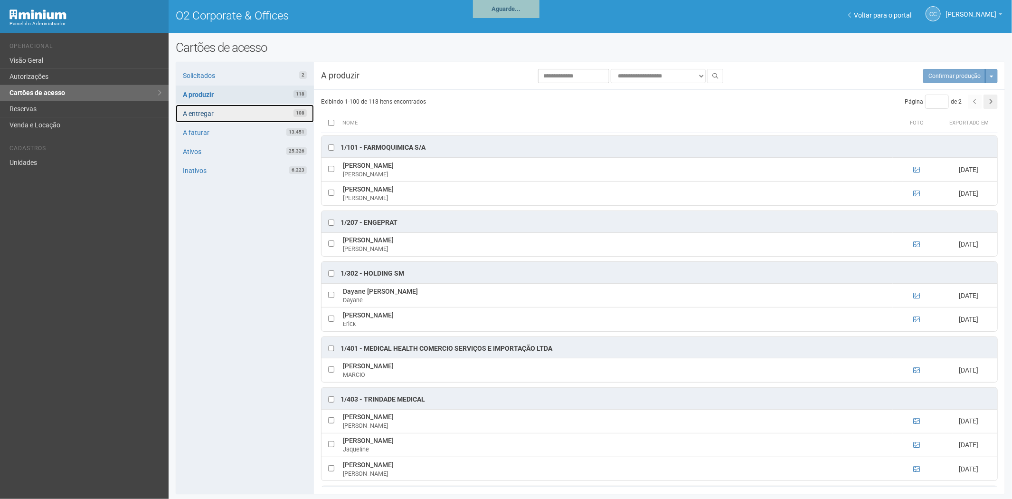
click at [253, 114] on link "A entregar 108" at bounding box center [245, 113] width 138 height 18
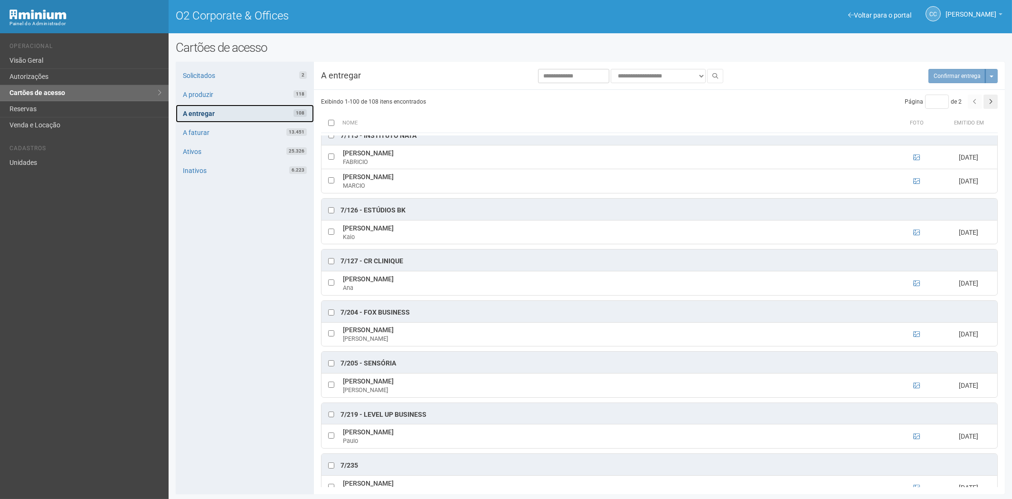
scroll to position [2796, 0]
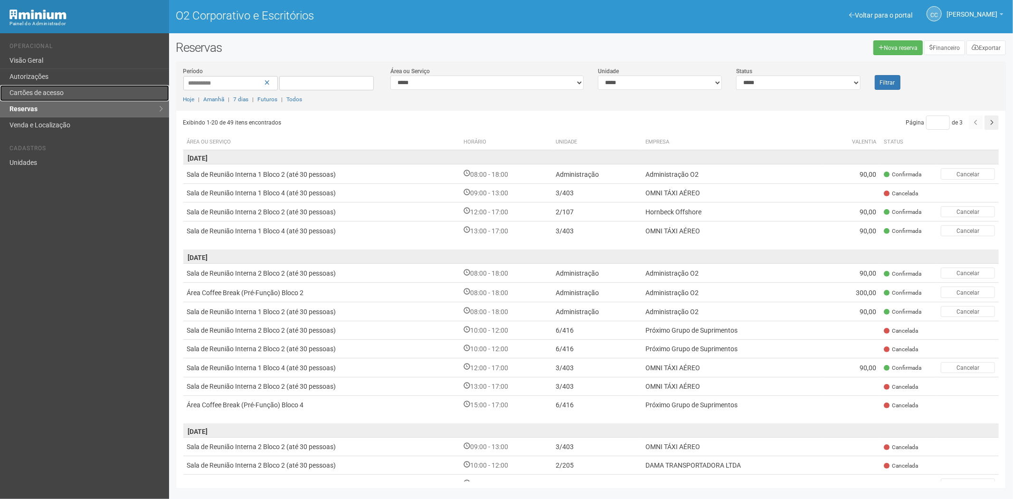
click at [54, 89] on font "Cartões de acesso" at bounding box center [36, 93] width 54 height 8
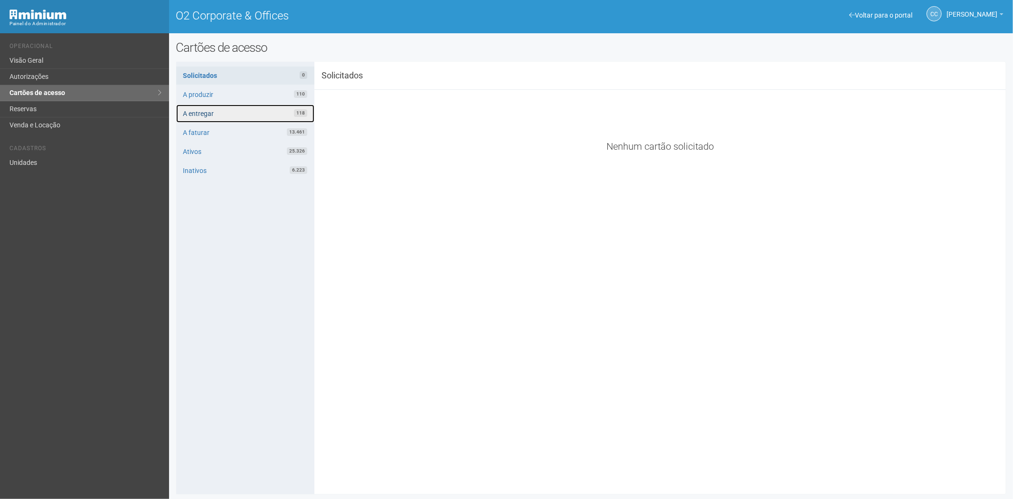
click at [253, 115] on link "A entregar 118" at bounding box center [245, 113] width 138 height 18
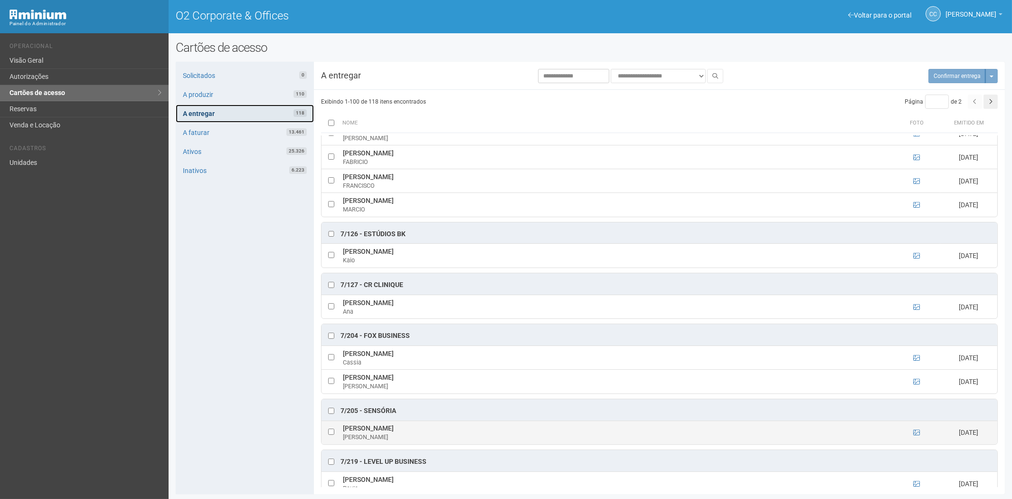
scroll to position [3112, 0]
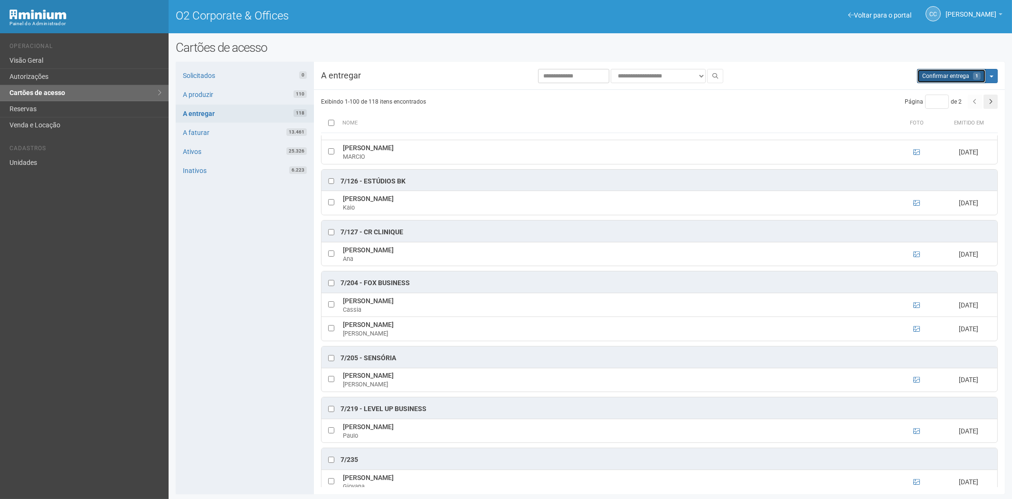
click at [956, 74] on span "Confirmar entrega" at bounding box center [945, 76] width 47 height 7
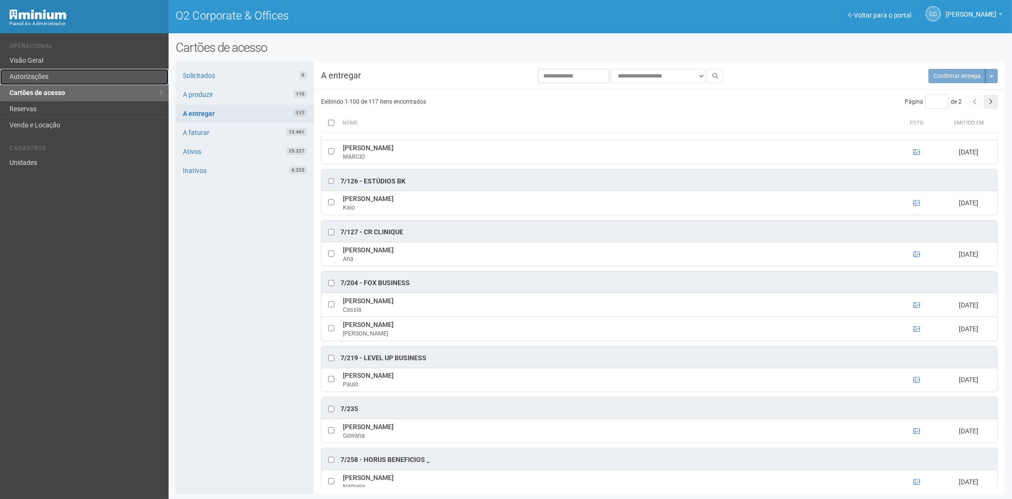
click at [54, 78] on link "Autorizações" at bounding box center [84, 77] width 169 height 16
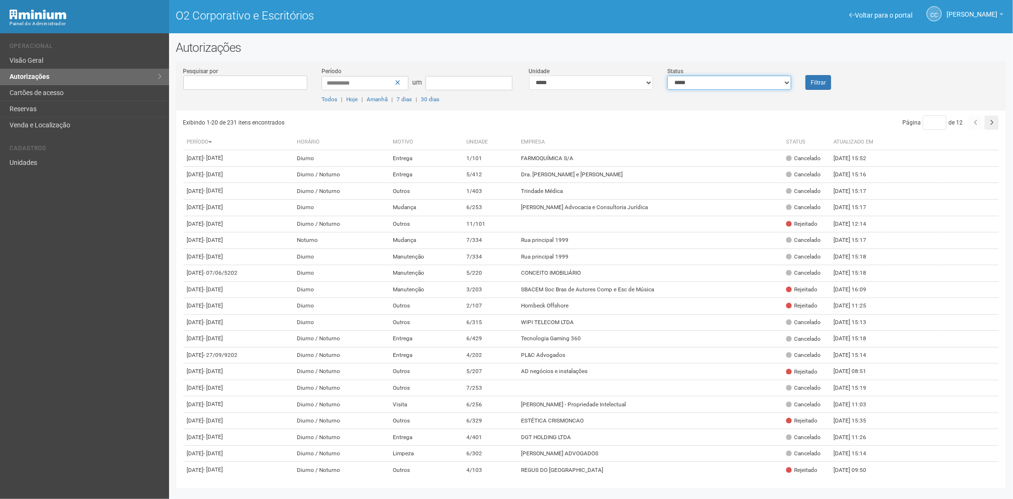
drag, startPoint x: 720, startPoint y: 87, endPoint x: 802, endPoint y: 90, distance: 82.7
click at [720, 87] on select "**********" at bounding box center [729, 82] width 124 height 14
select select "*"
click at [667, 75] on select "**********" at bounding box center [729, 82] width 124 height 14
click at [826, 86] on button "Filtrar" at bounding box center [818, 82] width 26 height 15
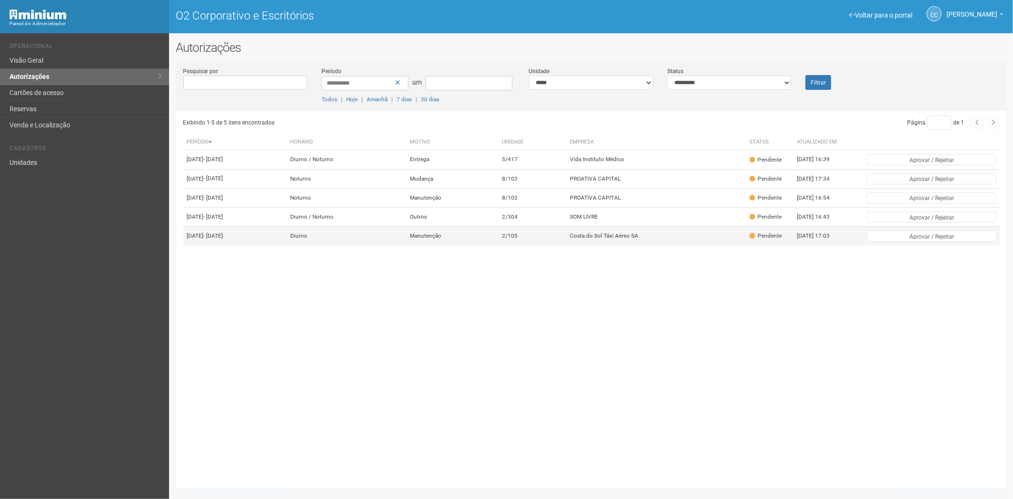
click at [441, 239] on font "Manutenção" at bounding box center [425, 236] width 31 height 7
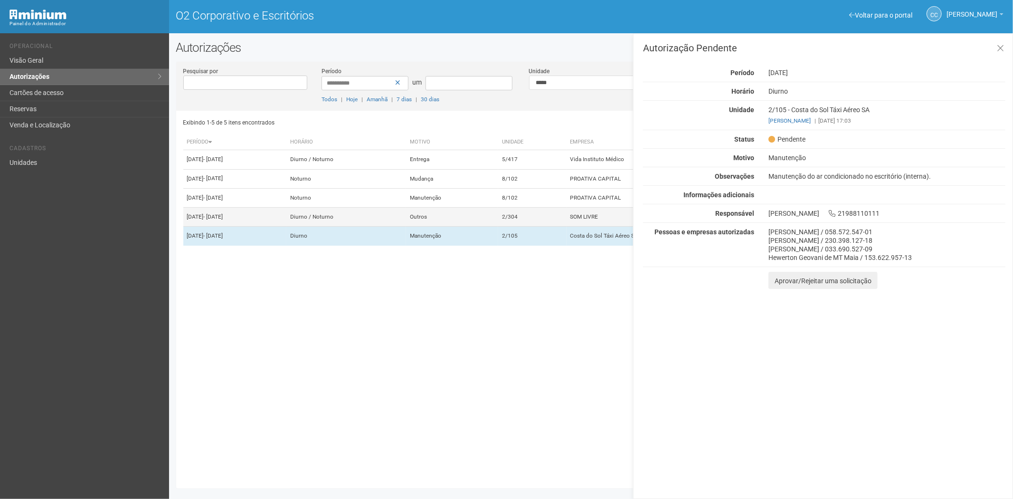
click at [498, 226] on td "Outros" at bounding box center [452, 216] width 92 height 19
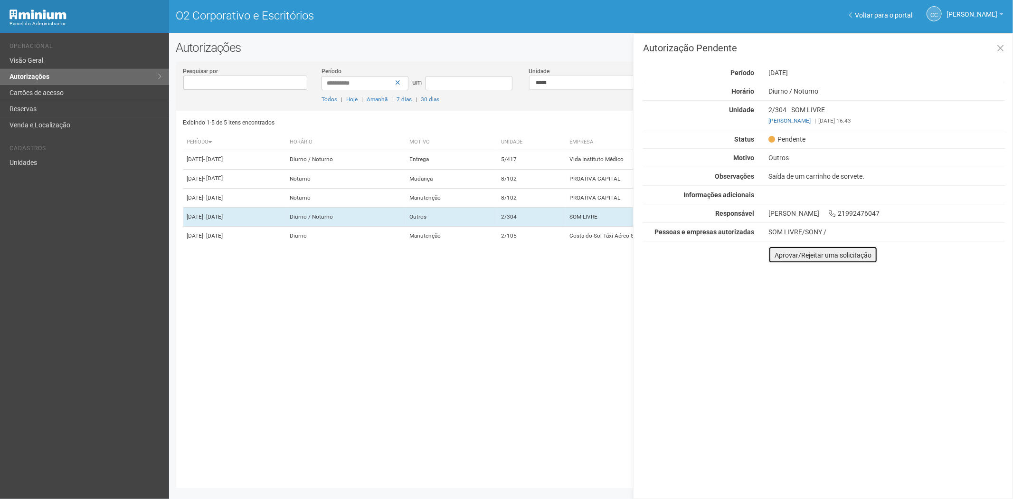
click at [778, 254] on font "Aprovar/Rejeitar uma solicitação" at bounding box center [822, 255] width 97 height 8
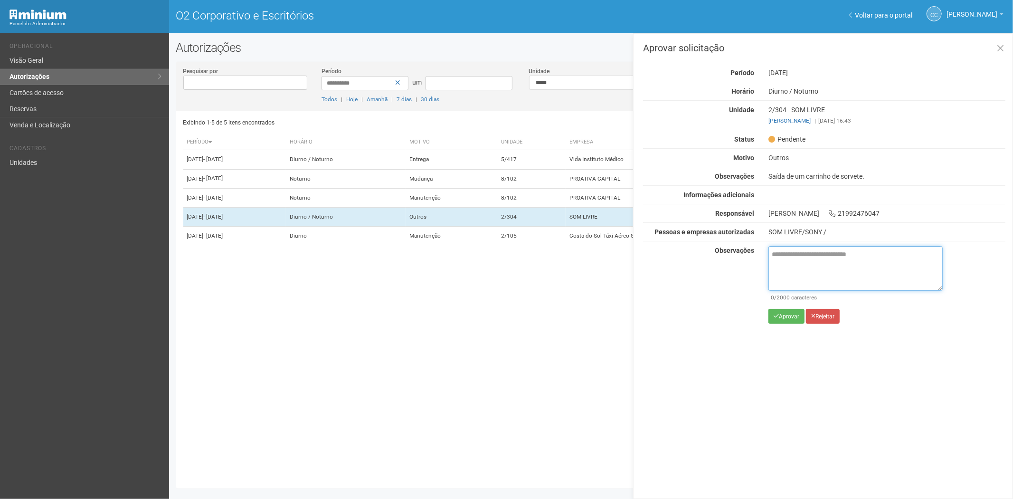
click at [792, 260] on textarea at bounding box center [855, 268] width 174 height 45
paste textarea "**********"
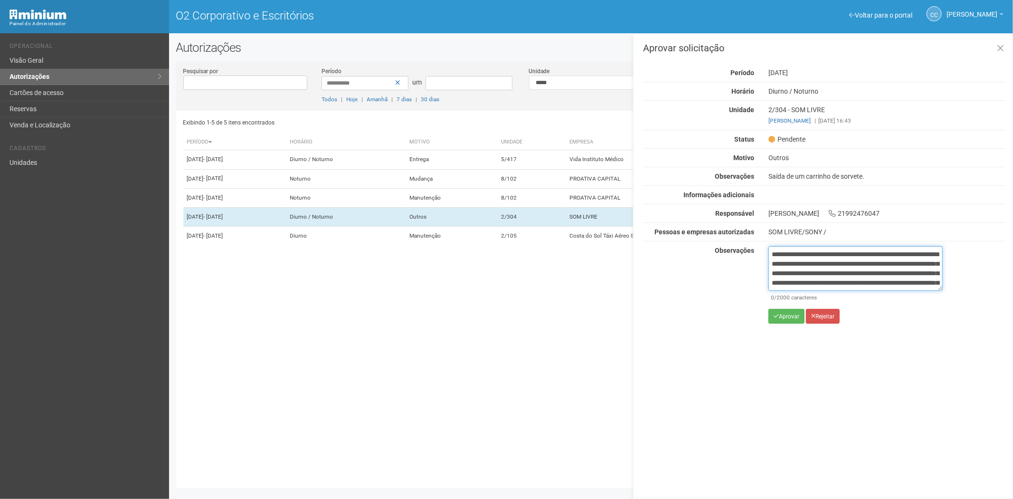
scroll to position [53, 0]
type textarea "**********"
click at [784, 316] on font "Aprovar" at bounding box center [789, 316] width 20 height 7
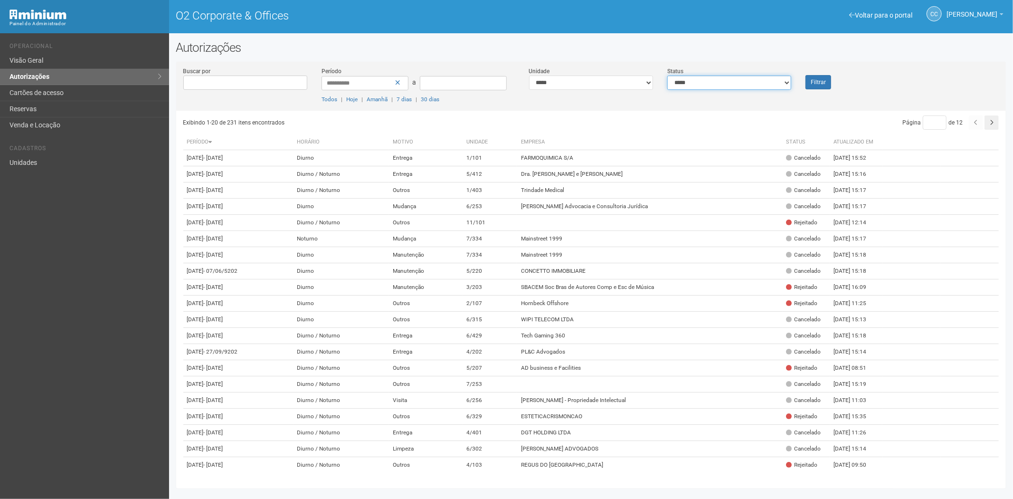
click at [699, 79] on select "**********" at bounding box center [729, 82] width 124 height 14
select select "*"
click at [667, 75] on select "**********" at bounding box center [729, 82] width 124 height 14
click at [825, 81] on button "Filtrar" at bounding box center [818, 82] width 26 height 14
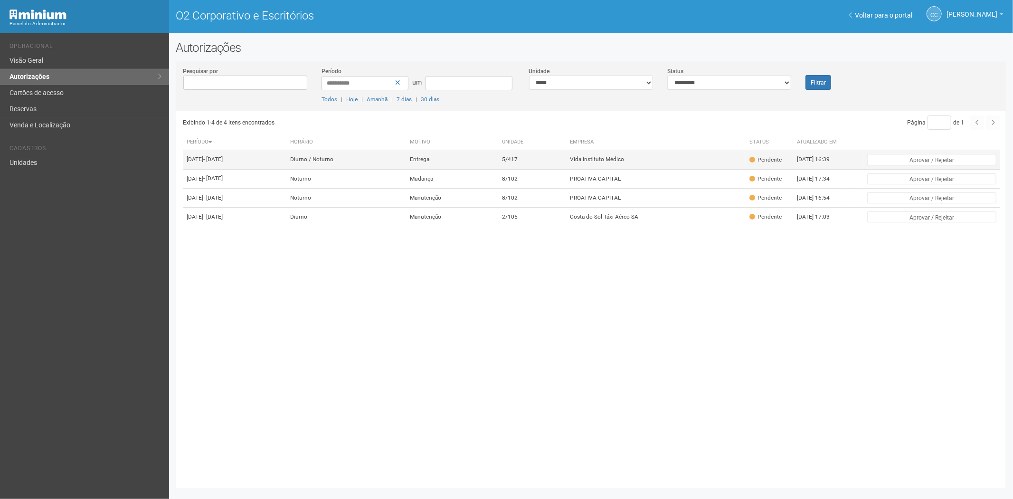
click at [624, 163] on font "Vida Instituto Médico" at bounding box center [597, 159] width 54 height 7
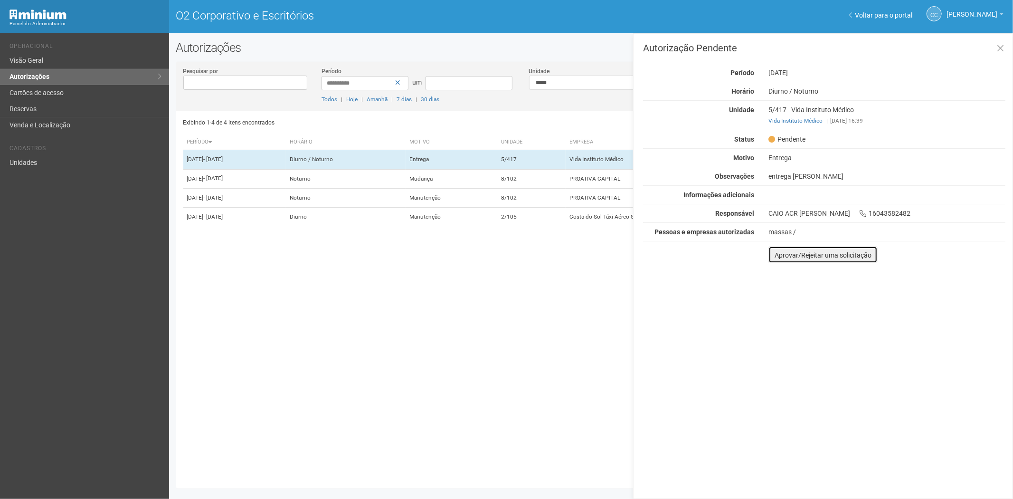
click at [778, 254] on font "Aprovar/Rejeitar uma solicitação" at bounding box center [822, 255] width 97 height 8
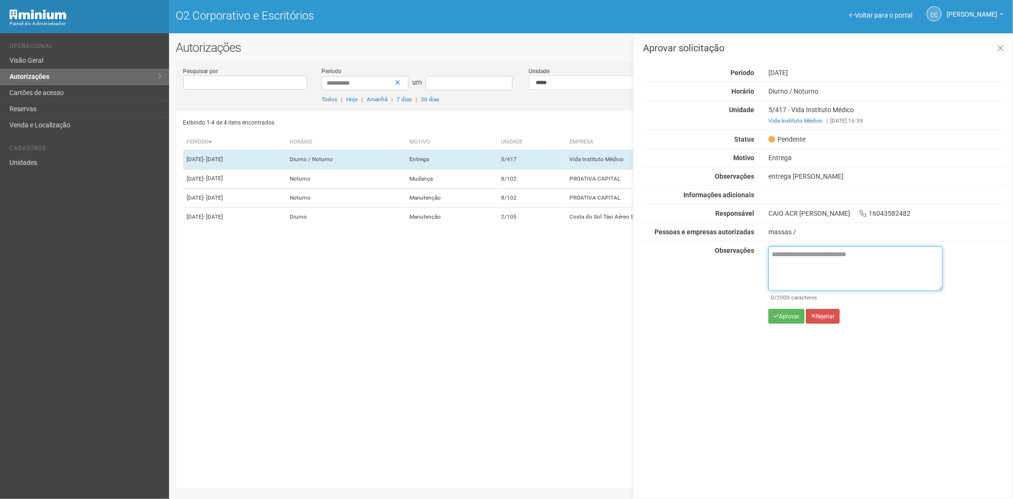
click at [791, 269] on textarea at bounding box center [855, 268] width 174 height 45
paste textarea "**********"
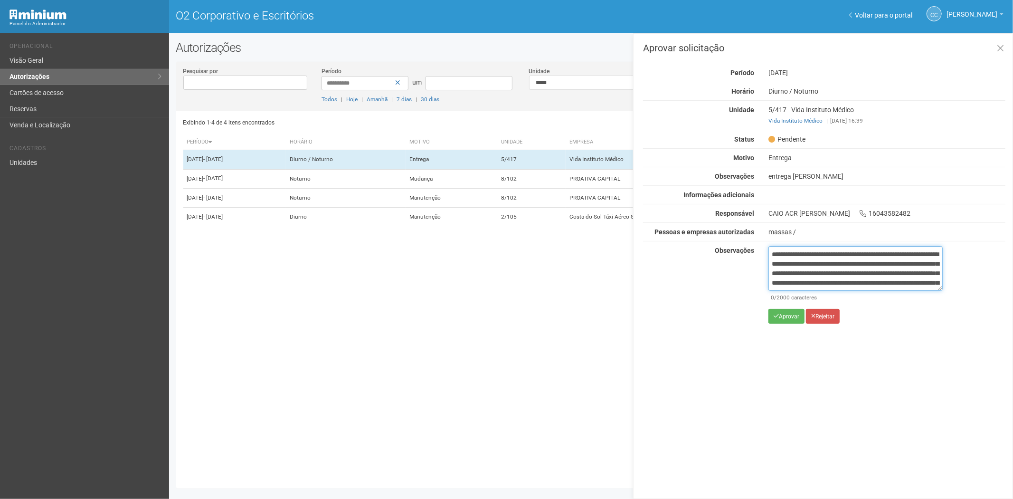
scroll to position [53, 0]
type textarea "**********"
click at [781, 313] on font "Aprovar" at bounding box center [789, 316] width 20 height 7
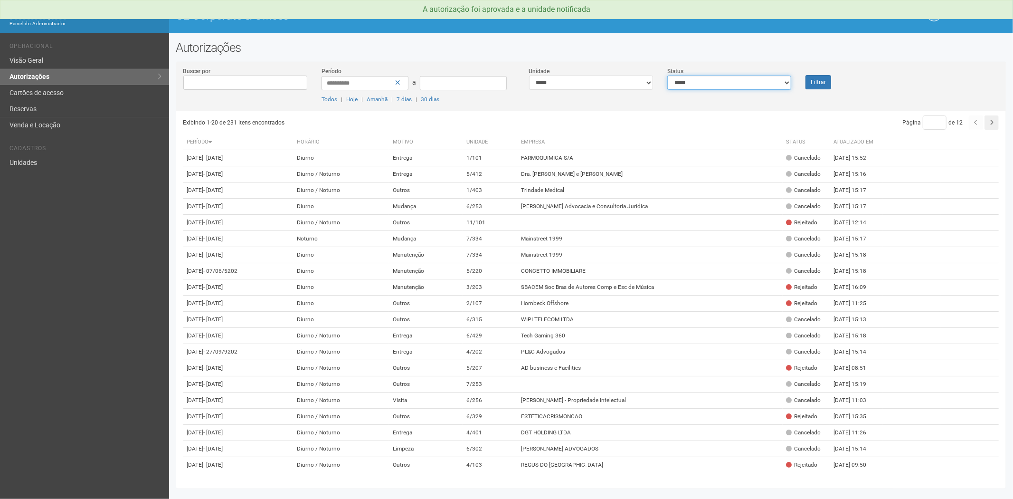
drag, startPoint x: 735, startPoint y: 78, endPoint x: 715, endPoint y: 88, distance: 22.3
click at [735, 78] on select "**********" at bounding box center [729, 82] width 124 height 14
select select "*"
click at [667, 75] on select "**********" at bounding box center [729, 82] width 124 height 14
click at [829, 76] on button "Filtrar" at bounding box center [818, 82] width 26 height 14
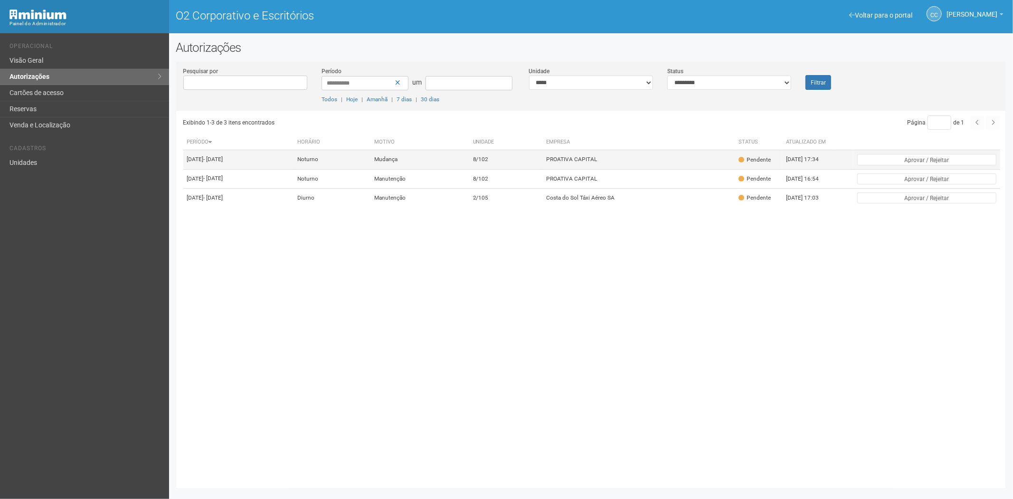
click at [542, 165] on td "8/102" at bounding box center [505, 159] width 73 height 19
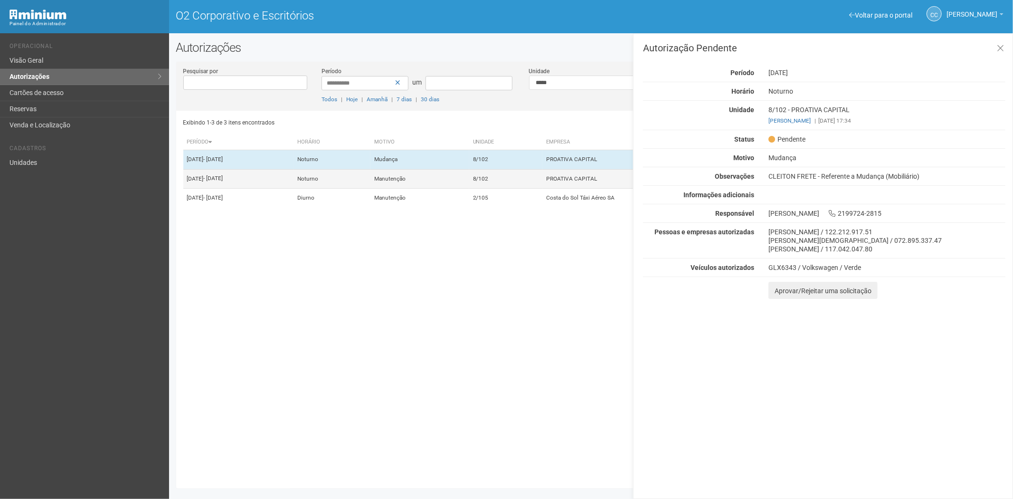
click at [542, 188] on td "8/102" at bounding box center [505, 178] width 73 height 19
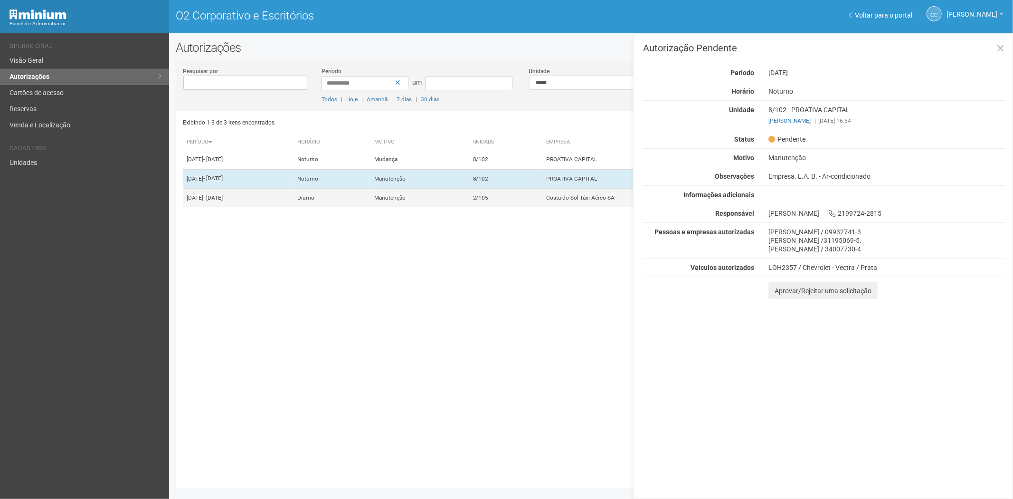
click at [542, 207] on td "2/105" at bounding box center [505, 197] width 73 height 19
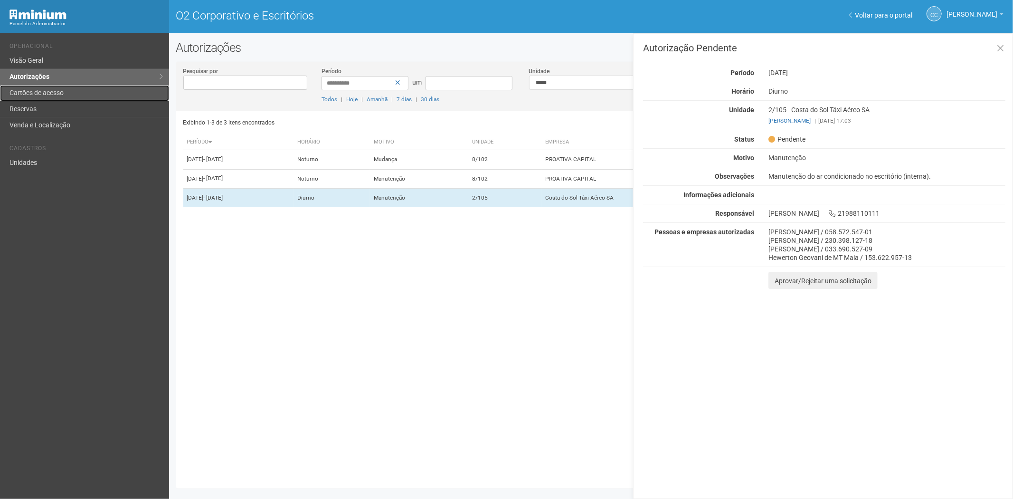
click at [65, 90] on link "Cartões de acesso" at bounding box center [84, 93] width 169 height 16
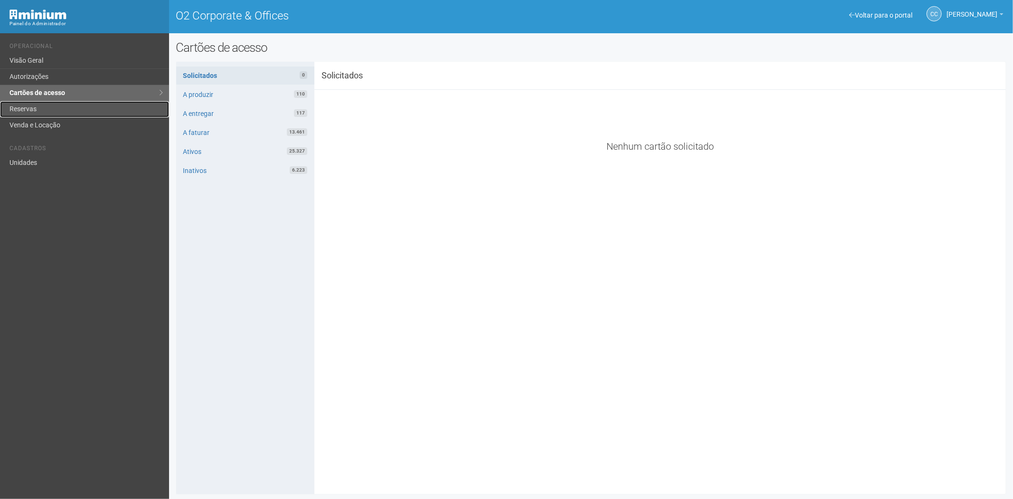
click at [69, 104] on link "Reservas" at bounding box center [84, 109] width 169 height 16
